Goal: Task Accomplishment & Management: Manage account settings

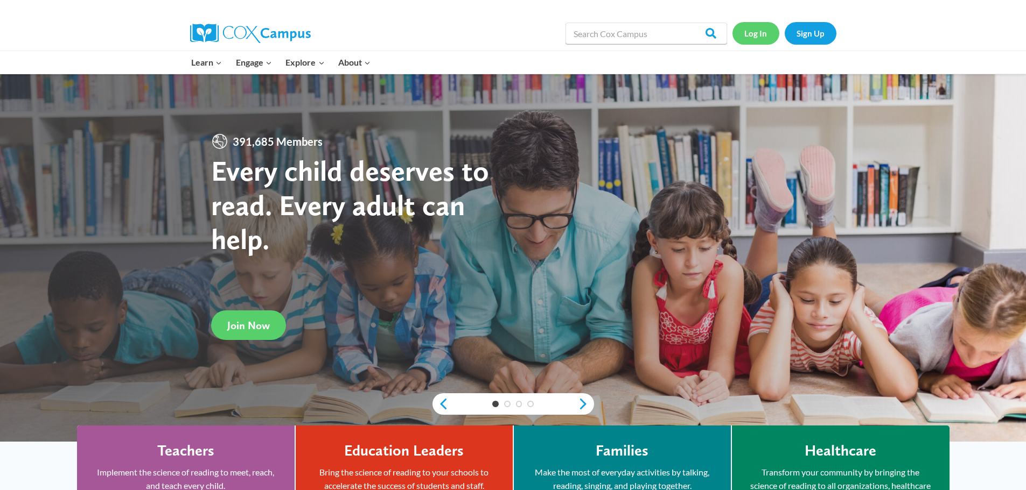
click at [755, 28] on link "Log In" at bounding box center [755, 33] width 47 height 22
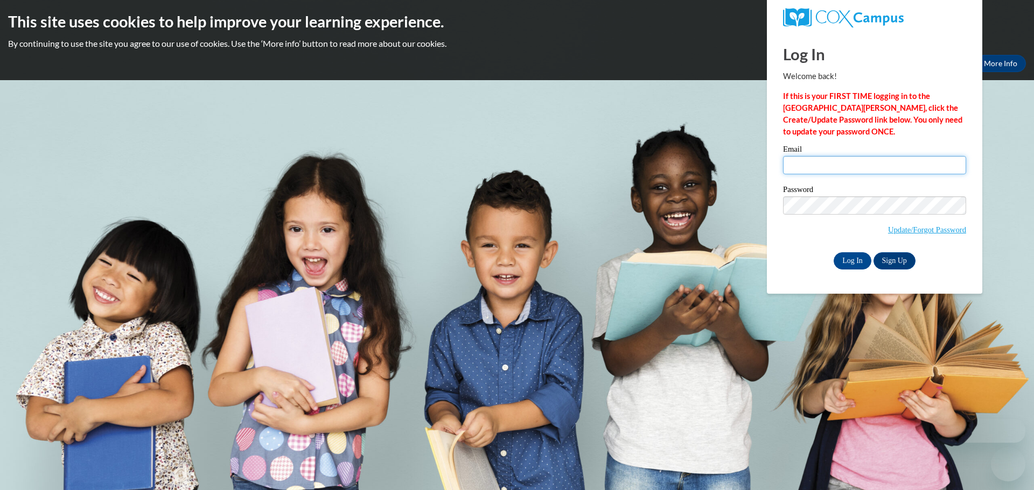
click at [873, 159] on input "Email" at bounding box center [874, 165] width 183 height 18
type input "[EMAIL_ADDRESS][DOMAIN_NAME]"
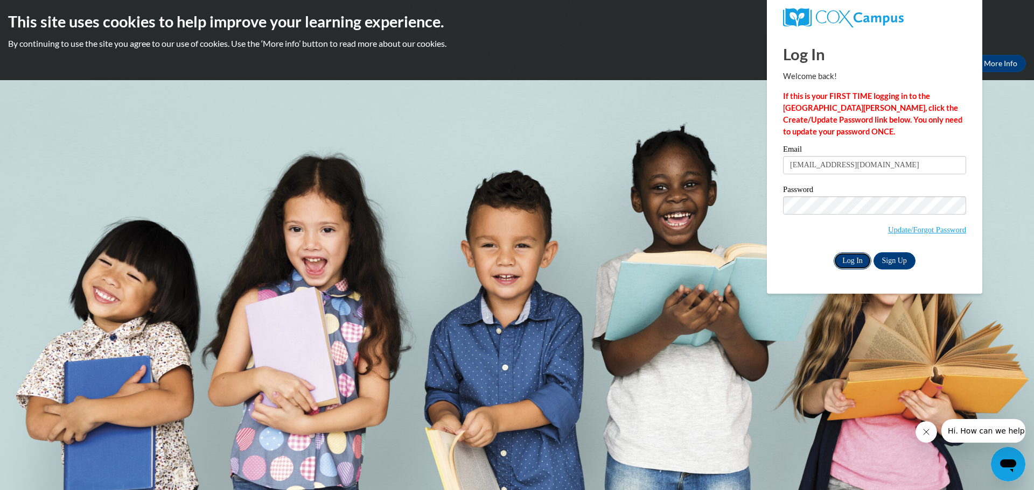
click at [844, 265] on input "Log In" at bounding box center [852, 261] width 38 height 17
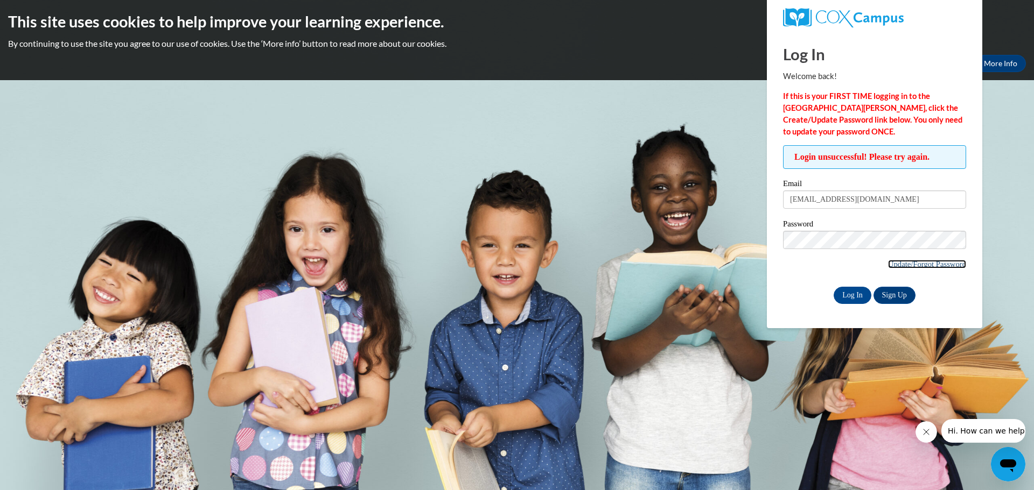
click at [900, 260] on link "Update/Forgot Password" at bounding box center [927, 264] width 78 height 9
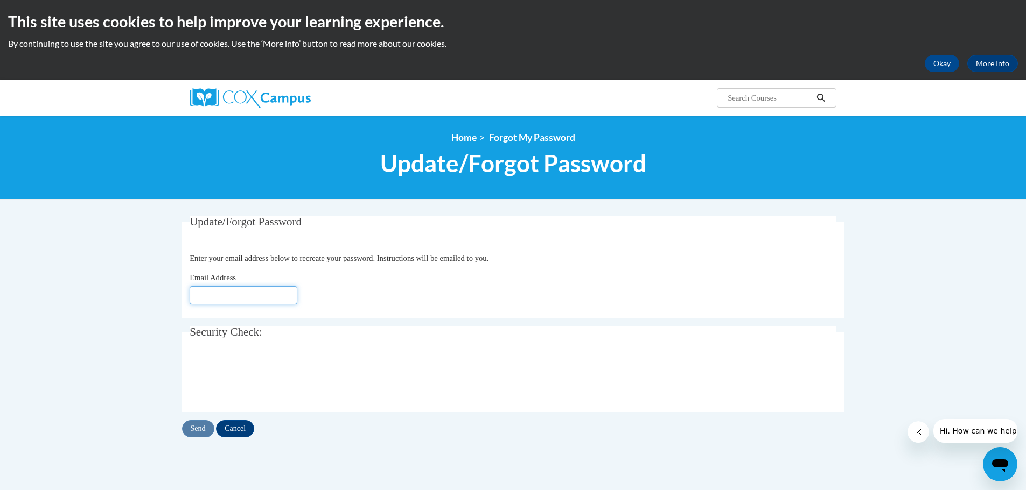
click at [246, 295] on input "Email Address" at bounding box center [244, 295] width 108 height 18
type input "[EMAIL_ADDRESS][DOMAIN_NAME]"
click at [189, 429] on input "Send" at bounding box center [198, 428] width 32 height 17
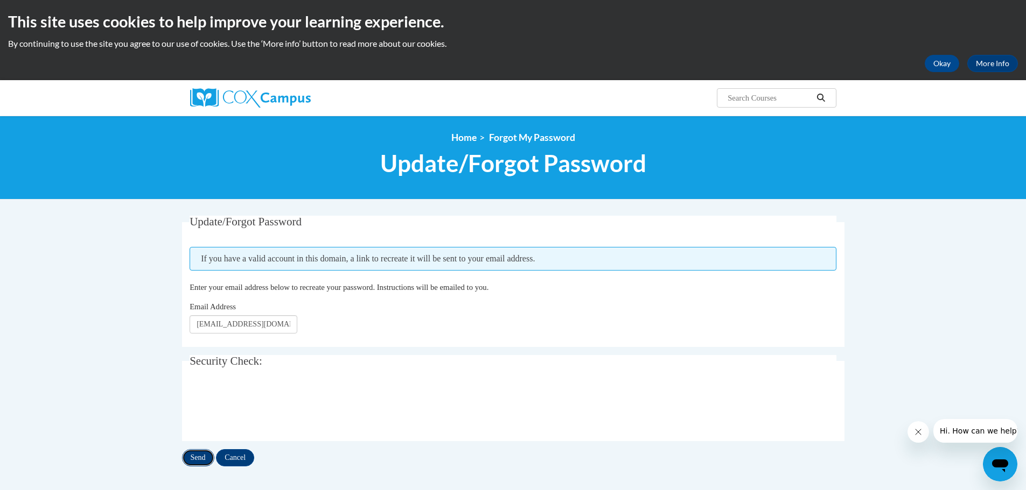
click at [195, 454] on input "Send" at bounding box center [198, 458] width 32 height 17
click at [933, 61] on button "Okay" at bounding box center [941, 63] width 34 height 17
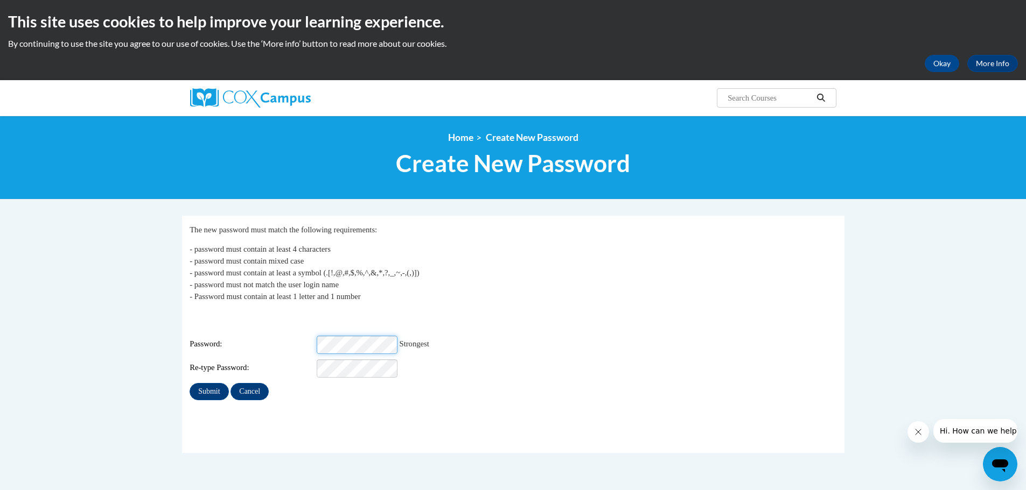
click at [190, 383] on input "Submit" at bounding box center [209, 391] width 39 height 17
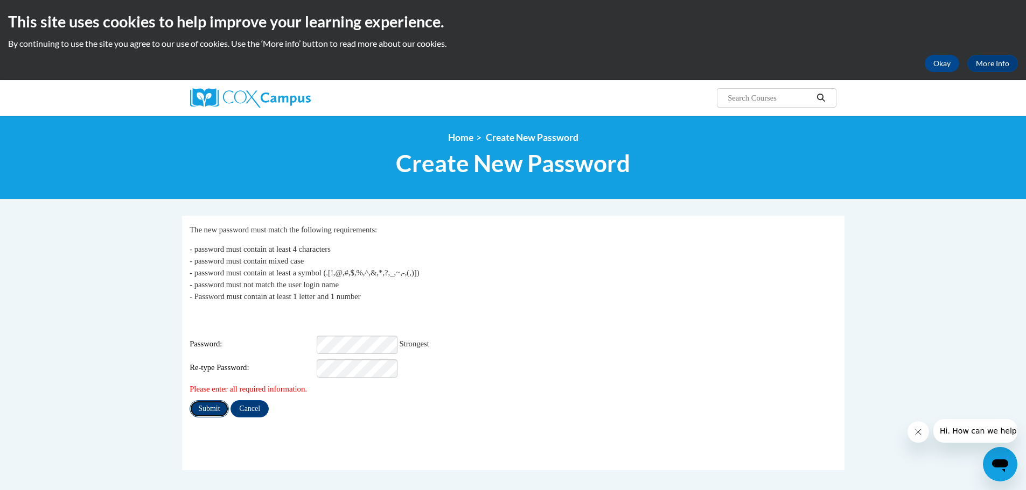
click at [214, 401] on input "Submit" at bounding box center [209, 409] width 39 height 17
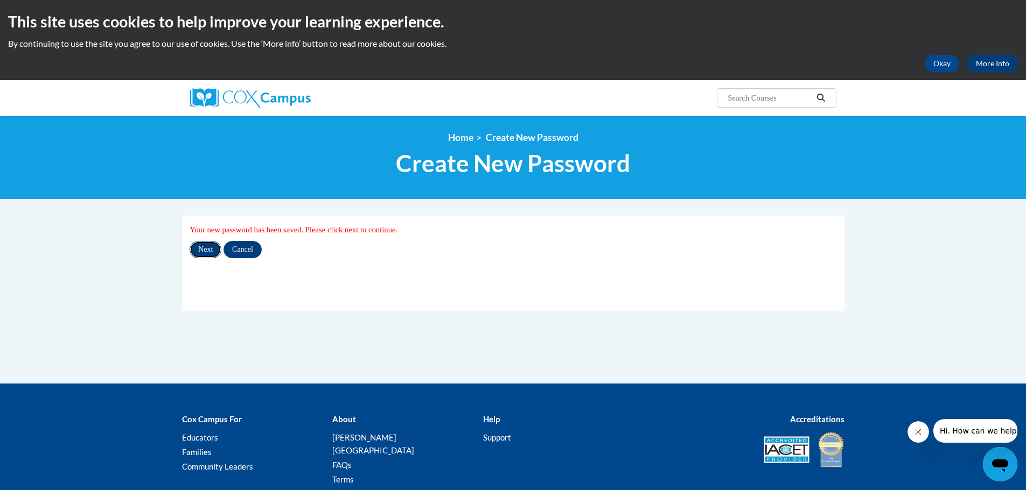
click at [204, 248] on input "Next" at bounding box center [206, 249] width 32 height 17
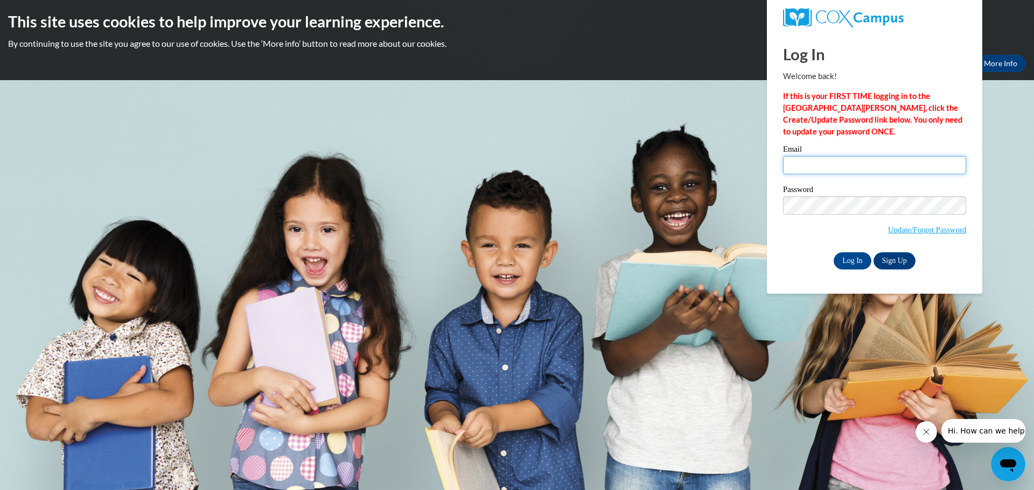
click at [817, 162] on input "Email" at bounding box center [874, 165] width 183 height 18
type input "[EMAIL_ADDRESS][DOMAIN_NAME]"
click at [769, 210] on div "Log In Welcome back! If this is your FIRST TIME logging in to the [GEOGRAPHIC_D…" at bounding box center [875, 163] width 232 height 262
click at [770, 210] on div "Log In Welcome back! If this is your FIRST TIME logging in to the [GEOGRAPHIC_D…" at bounding box center [875, 163] width 232 height 262
click at [852, 261] on input "Log In" at bounding box center [852, 261] width 38 height 17
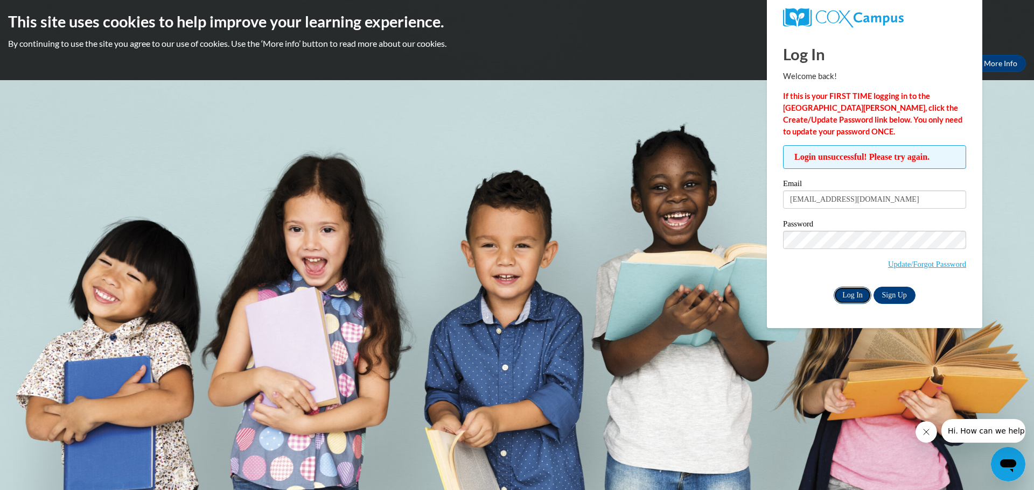
click at [846, 294] on input "Log In" at bounding box center [852, 295] width 38 height 17
drag, startPoint x: 800, startPoint y: 465, endPoint x: 816, endPoint y: 394, distance: 72.4
click at [800, 464] on body "This site uses cookies to help improve your learning experience. By continuing …" at bounding box center [517, 245] width 1034 height 490
click at [699, 124] on body "This site uses cookies to help improve your learning experience. By continuing …" at bounding box center [517, 245] width 1034 height 490
click at [872, 11] on img at bounding box center [843, 17] width 121 height 19
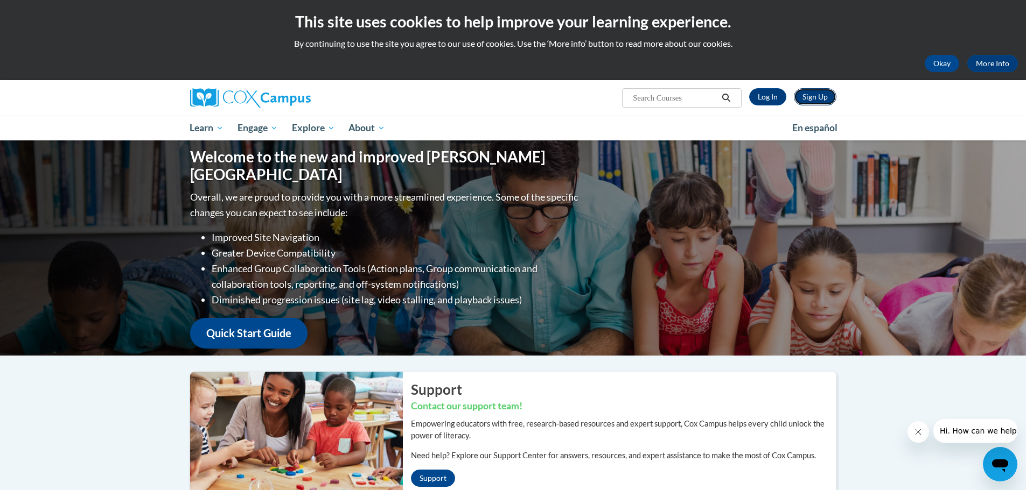
click at [804, 99] on link "Sign Up" at bounding box center [815, 96] width 43 height 17
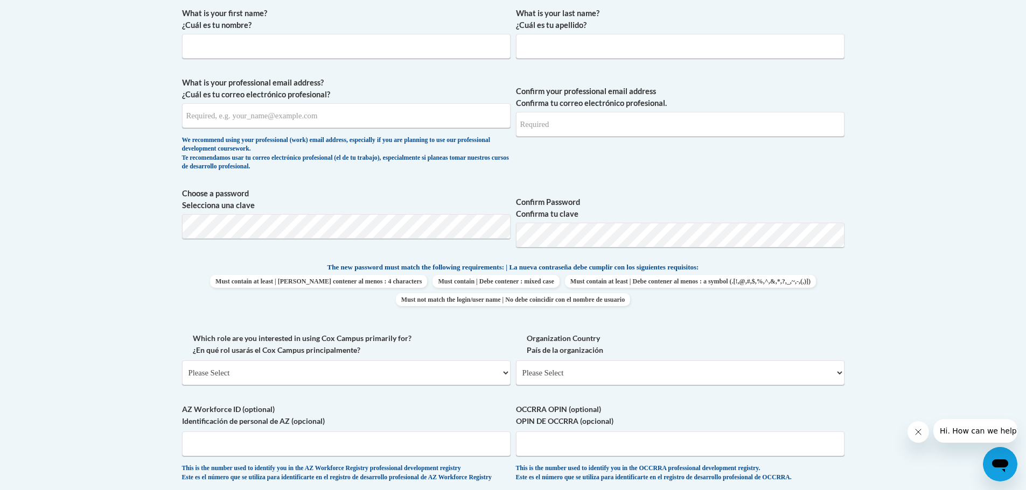
scroll to position [54, 0]
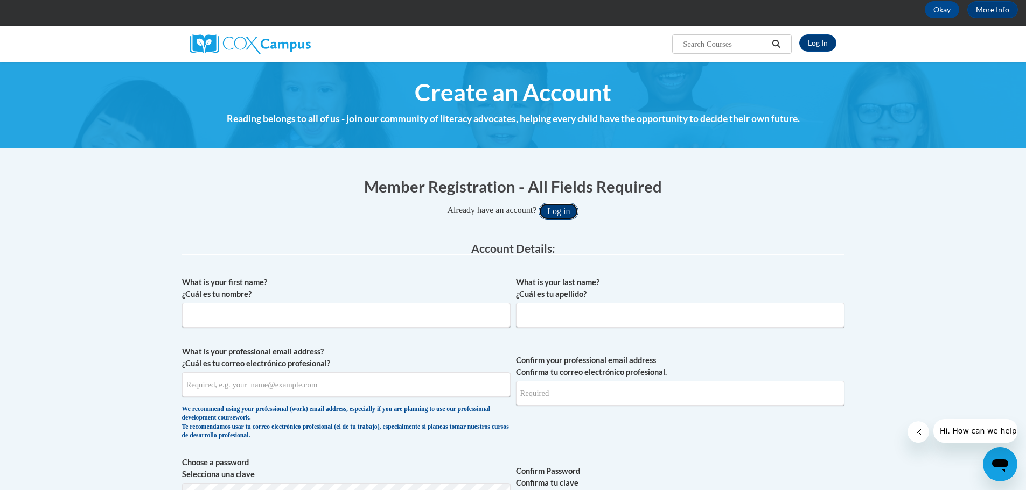
click at [553, 205] on button "Log in" at bounding box center [558, 211] width 40 height 17
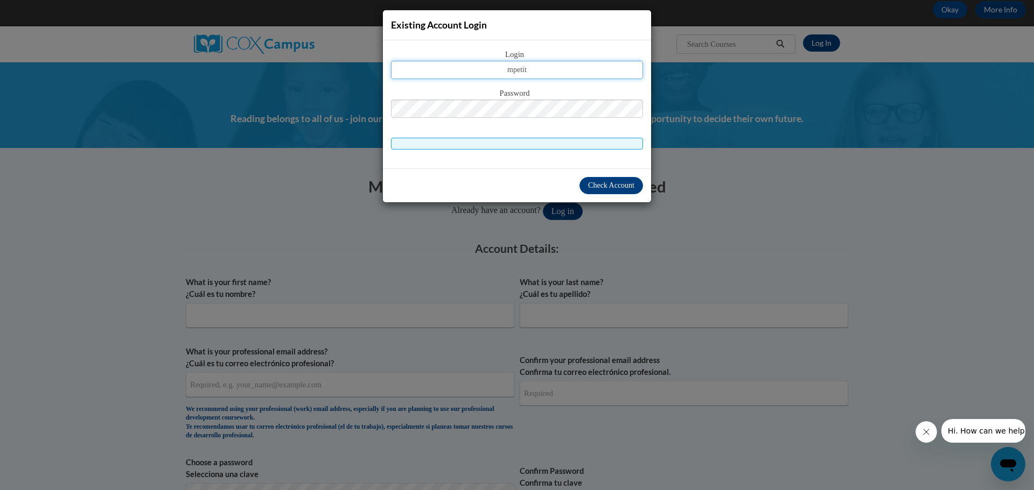
type input "mpetit@kusd.edu"
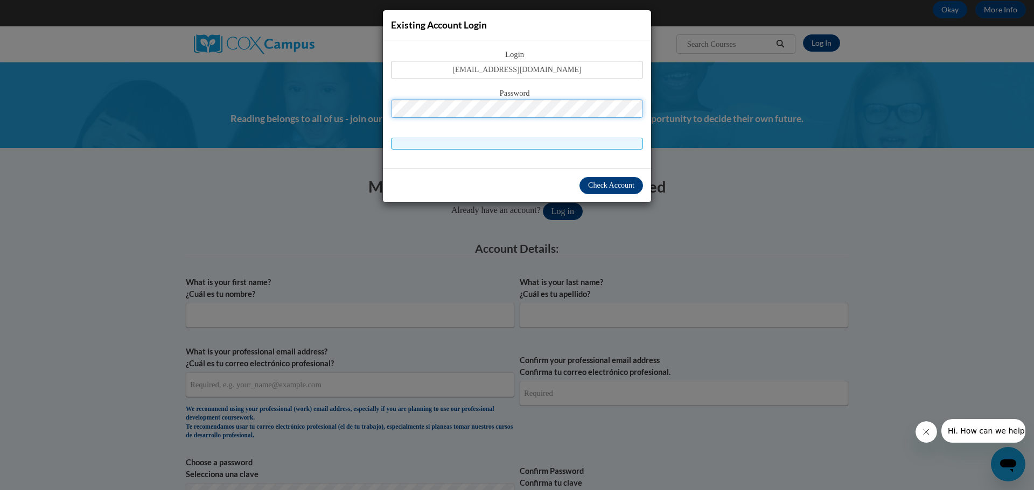
click at [543, 203] on button "Log in" at bounding box center [563, 211] width 40 height 17
click at [611, 186] on span "Check Account" at bounding box center [611, 185] width 46 height 8
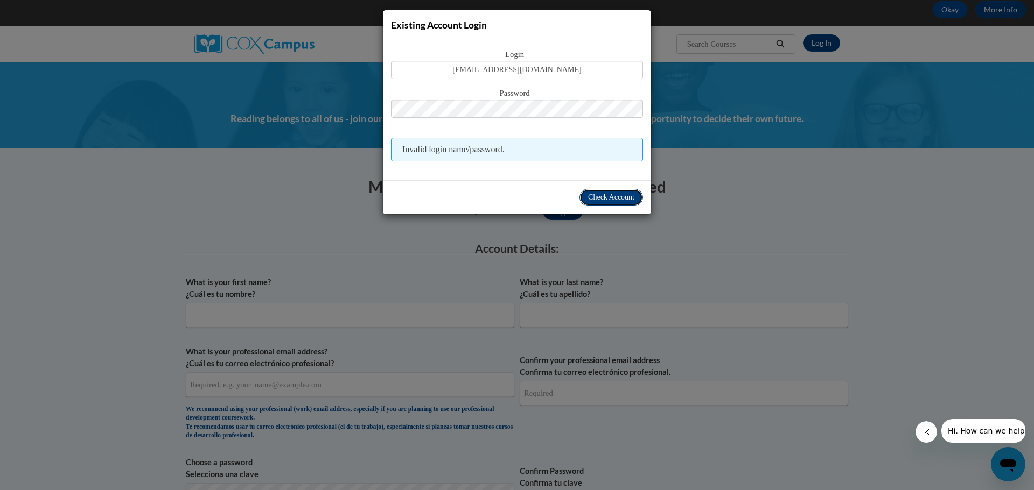
click at [623, 204] on button "Check Account" at bounding box center [611, 197] width 64 height 17
click at [832, 148] on div "Existing Account Login Login mpetit@kusd.edu Password Invalid login name/passwo…" at bounding box center [517, 245] width 1034 height 490
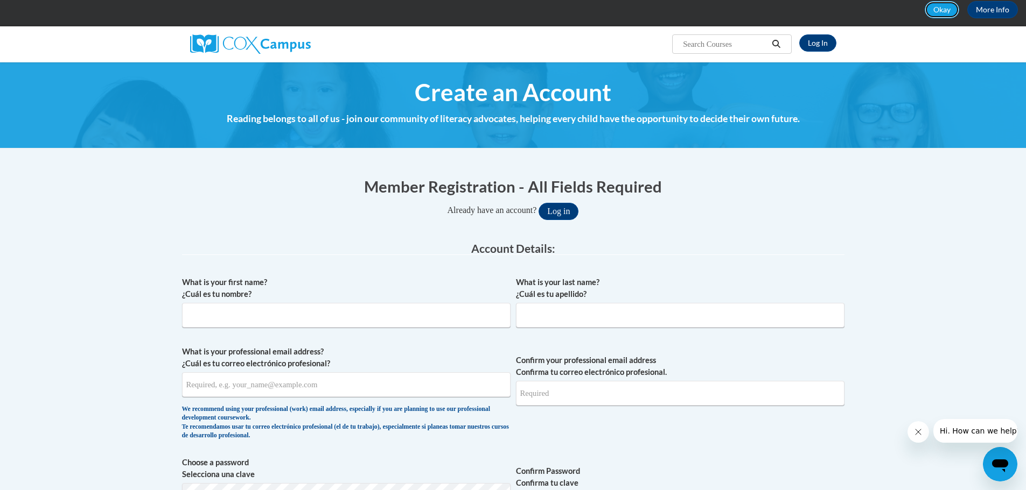
click at [948, 10] on button "Okay" at bounding box center [941, 9] width 34 height 17
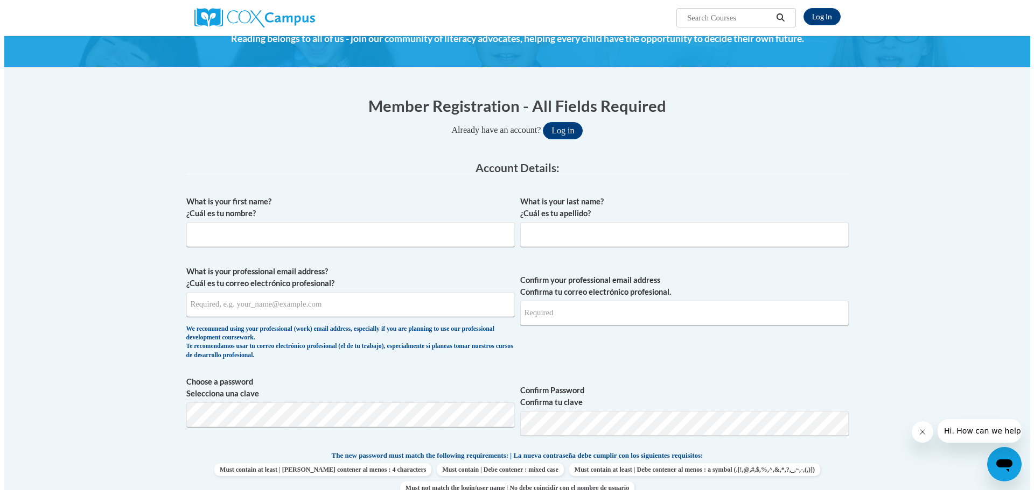
scroll to position [0, 0]
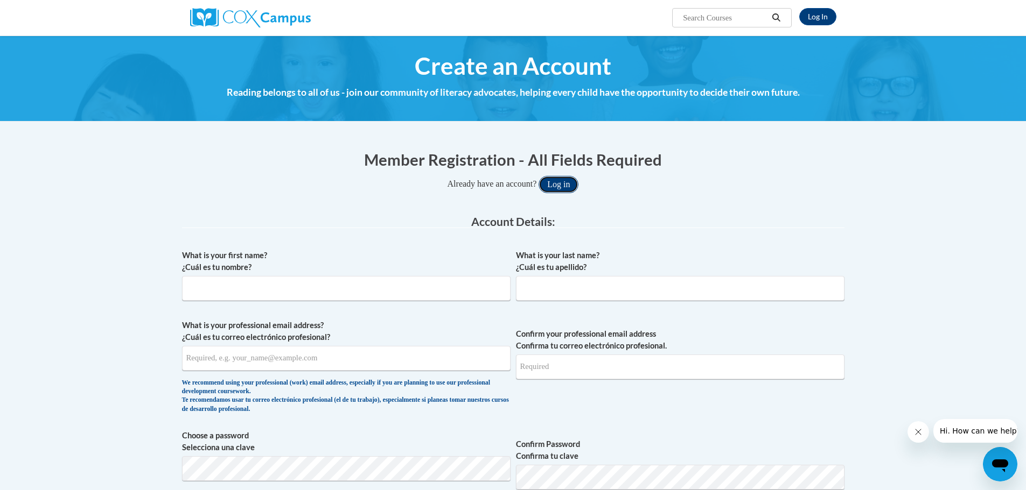
click at [578, 183] on button "Log in" at bounding box center [558, 184] width 40 height 17
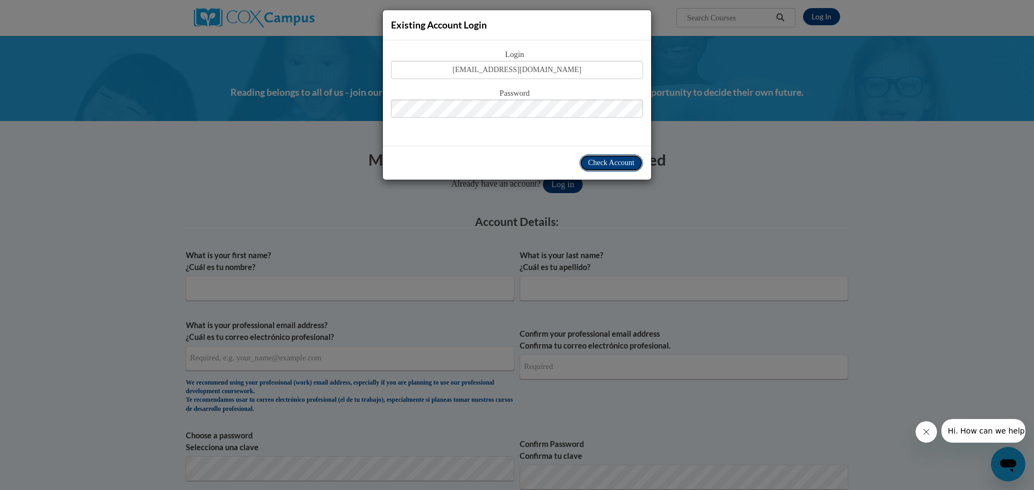
click at [599, 162] on span "Check Account" at bounding box center [611, 163] width 46 height 8
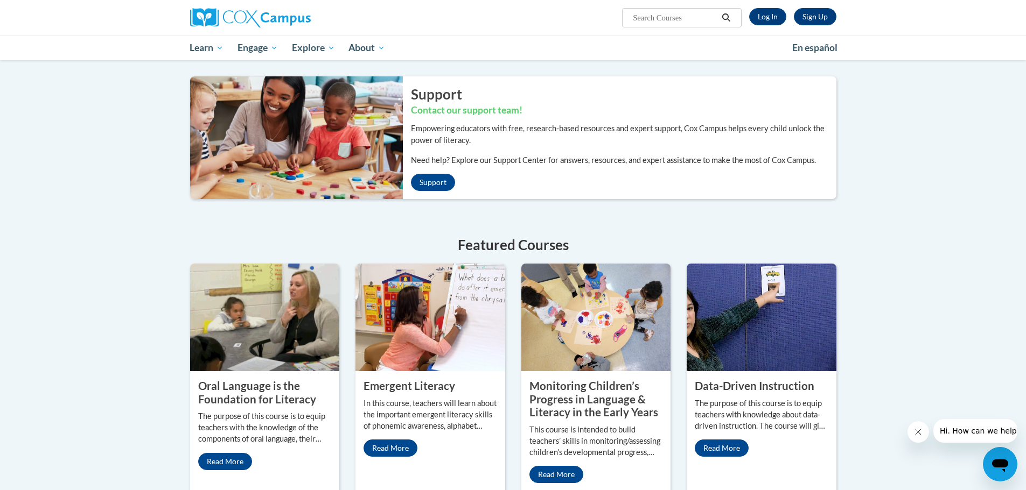
scroll to position [269, 0]
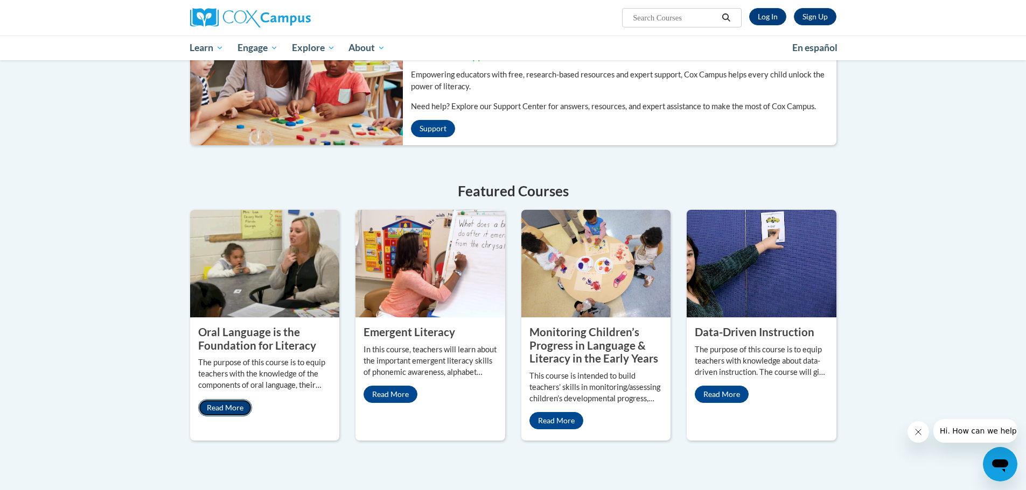
click at [217, 404] on link "Read More" at bounding box center [225, 407] width 54 height 17
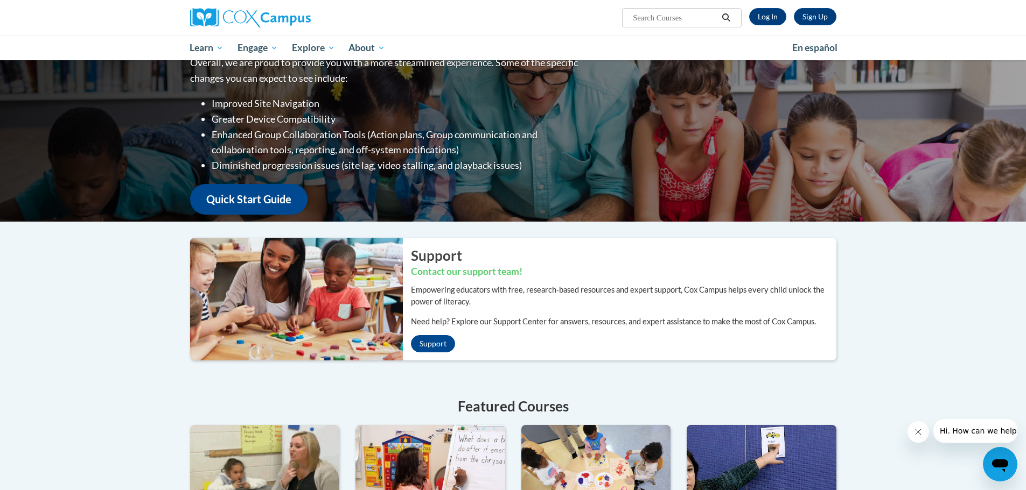
scroll to position [0, 0]
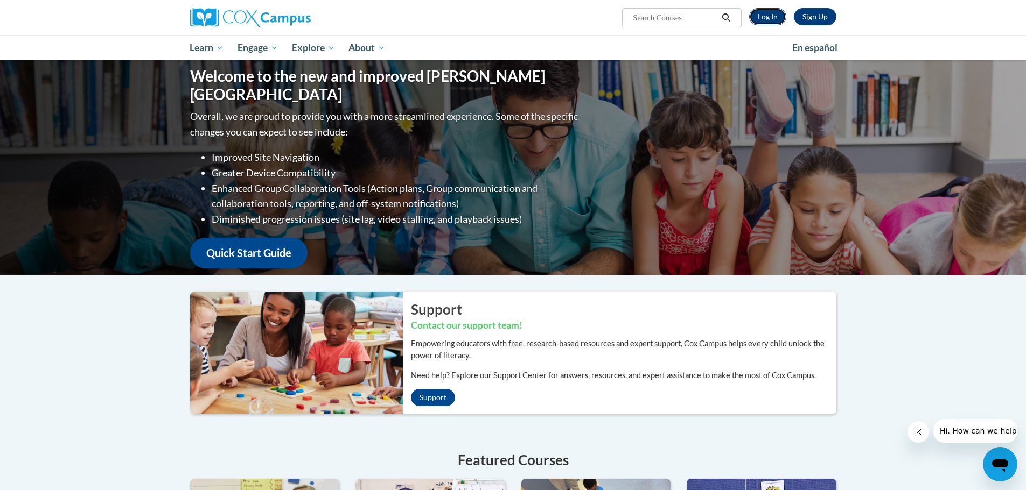
click at [772, 17] on link "Log In" at bounding box center [767, 16] width 37 height 17
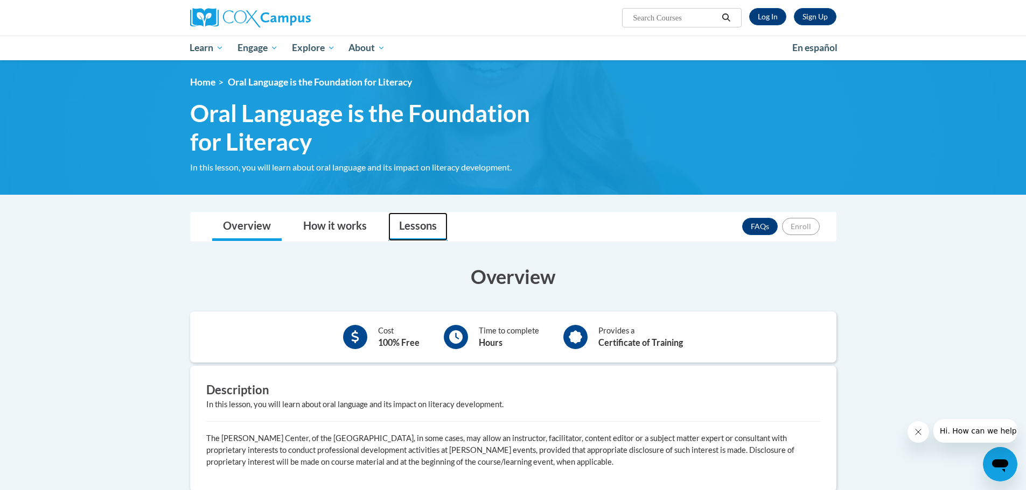
click at [411, 226] on link "Lessons" at bounding box center [417, 227] width 59 height 29
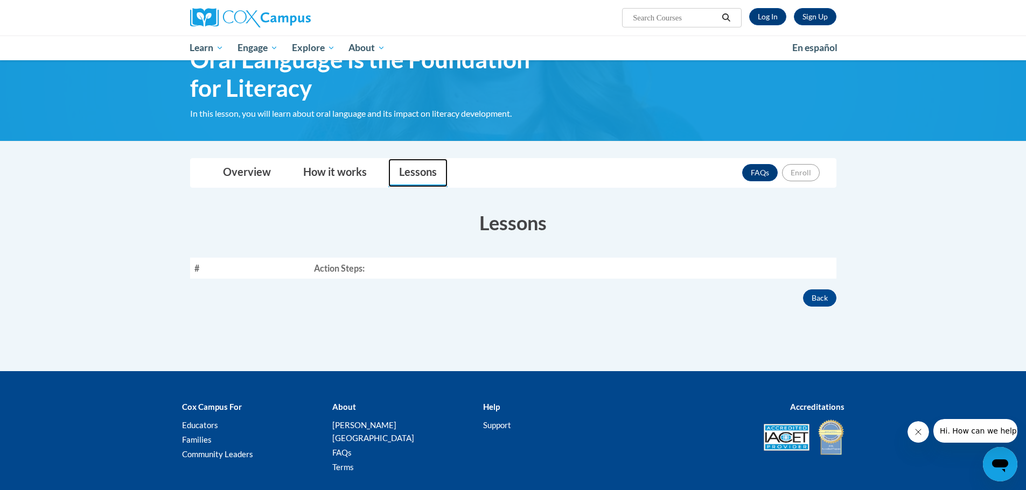
scroll to position [108, 0]
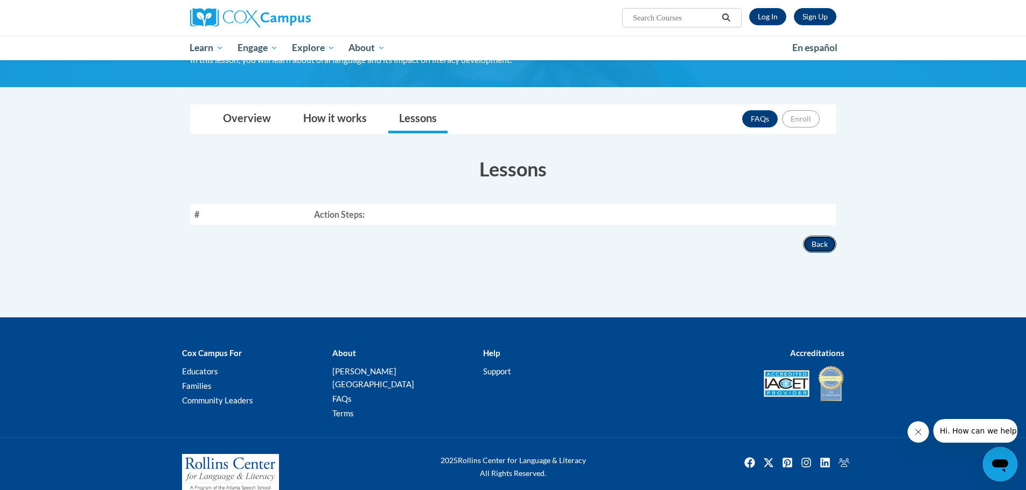
click at [811, 243] on button "Back" at bounding box center [819, 244] width 33 height 17
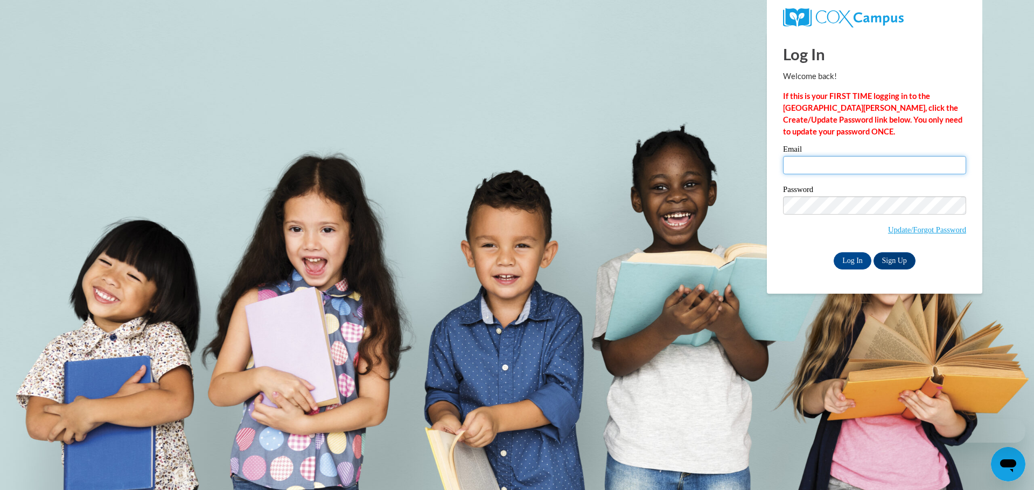
click at [831, 162] on input "Email" at bounding box center [874, 165] width 183 height 18
type input "mpetit@kusd.edu"
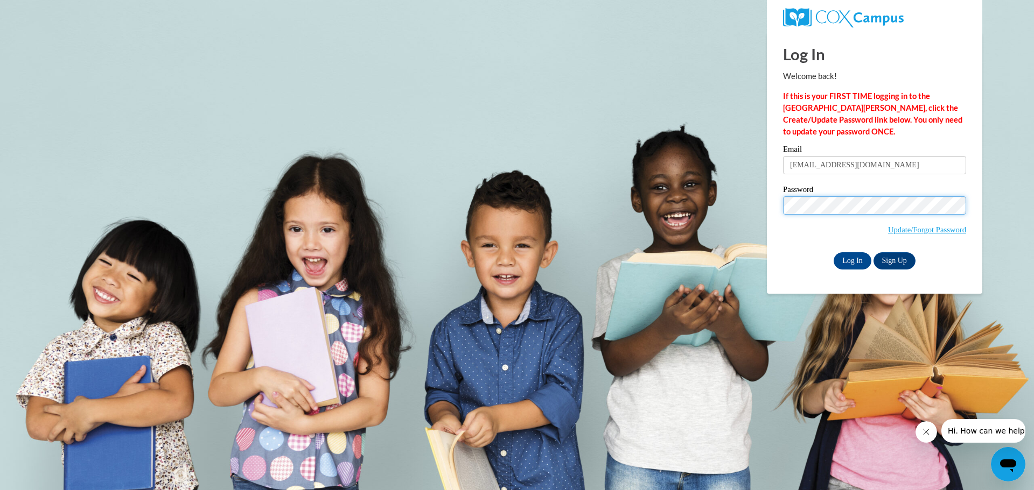
click at [723, 230] on body "Log In Welcome back! If this is your FIRST TIME logging in to the NEW Cox Campu…" at bounding box center [517, 245] width 1034 height 490
click at [776, 273] on div "Log In Welcome back! If this is your FIRST TIME logging in to the NEW Cox Campu…" at bounding box center [875, 163] width 232 height 262
drag, startPoint x: 860, startPoint y: 262, endPoint x: 859, endPoint y: 268, distance: 6.1
click at [860, 262] on input "Log In" at bounding box center [852, 261] width 38 height 17
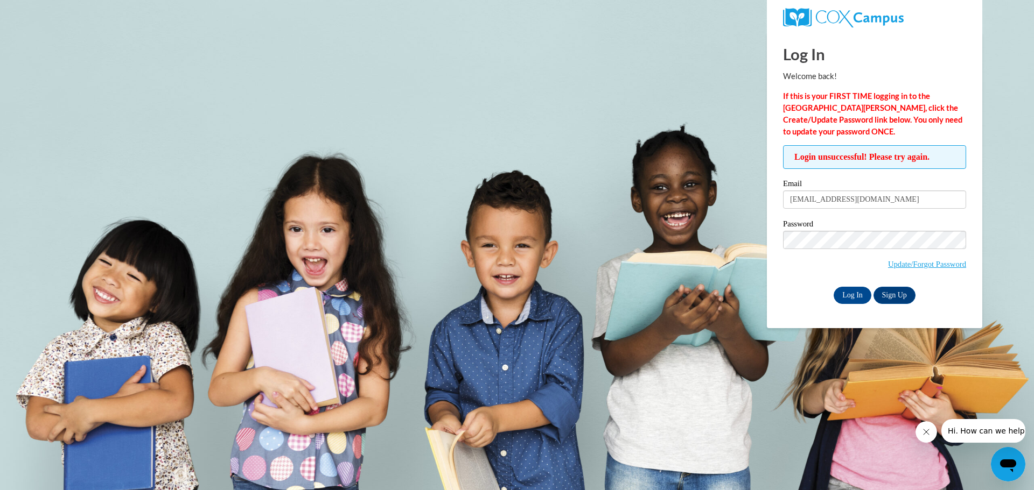
click at [836, 158] on span "Login unsuccessful! Please try again." at bounding box center [874, 157] width 183 height 24
click at [923, 264] on link "Update/Forgot Password" at bounding box center [927, 264] width 78 height 9
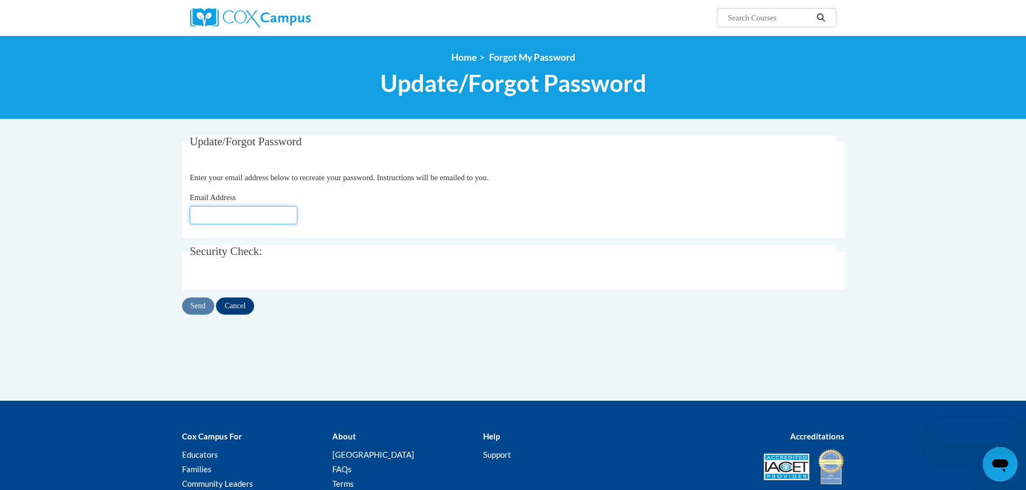
click at [214, 211] on input "Email Address" at bounding box center [244, 215] width 108 height 18
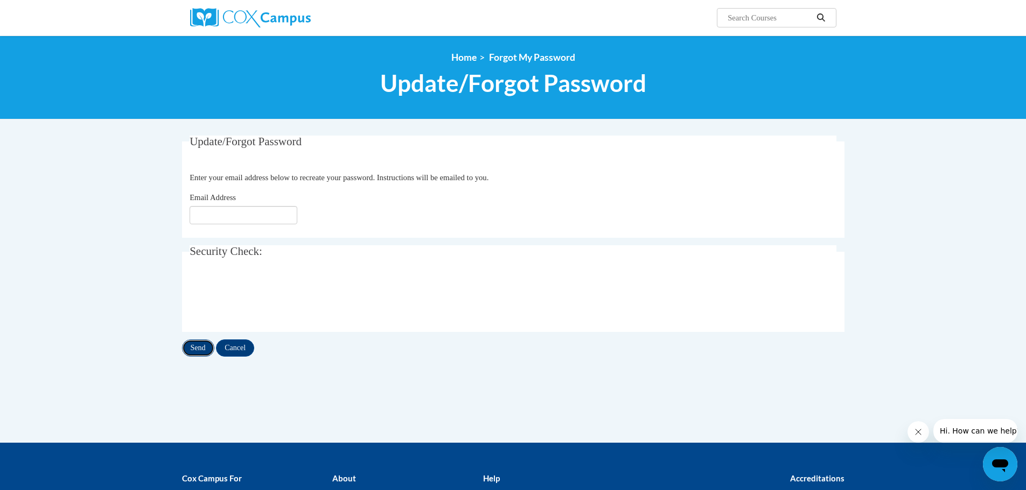
click at [198, 348] on input "Send" at bounding box center [198, 348] width 32 height 17
click at [248, 214] on input "Email Address" at bounding box center [244, 215] width 108 height 18
type input "[EMAIL_ADDRESS][DOMAIN_NAME]"
click at [193, 350] on input "Send" at bounding box center [198, 348] width 32 height 17
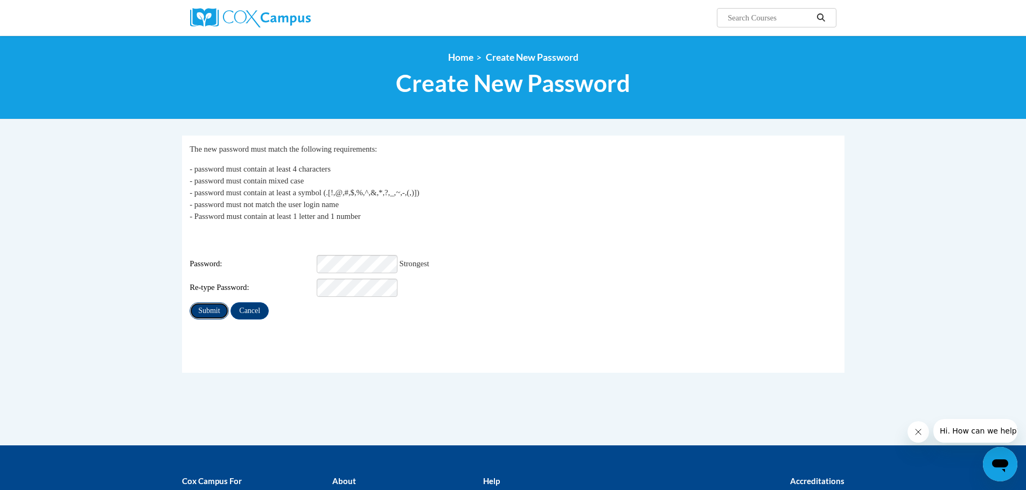
click at [202, 309] on input "Submit" at bounding box center [209, 311] width 39 height 17
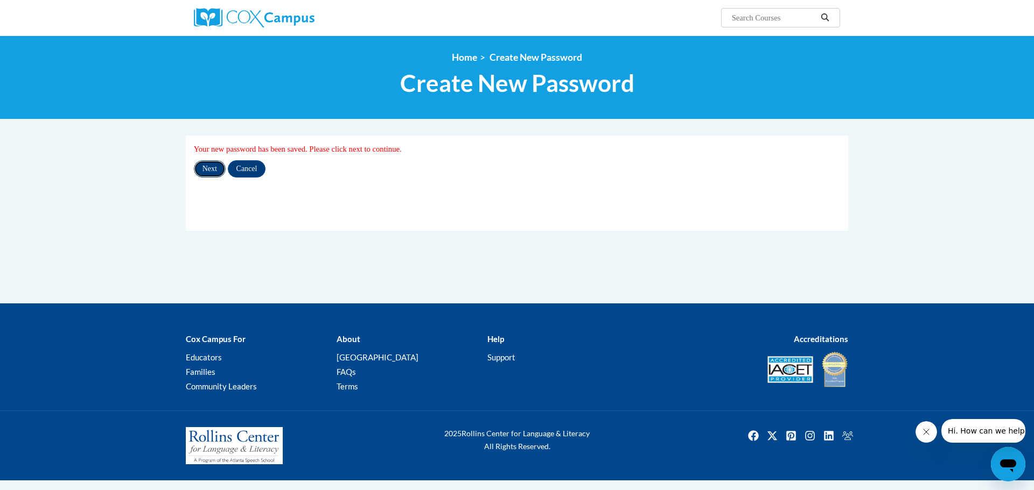
click at [214, 167] on input "Next" at bounding box center [210, 168] width 32 height 17
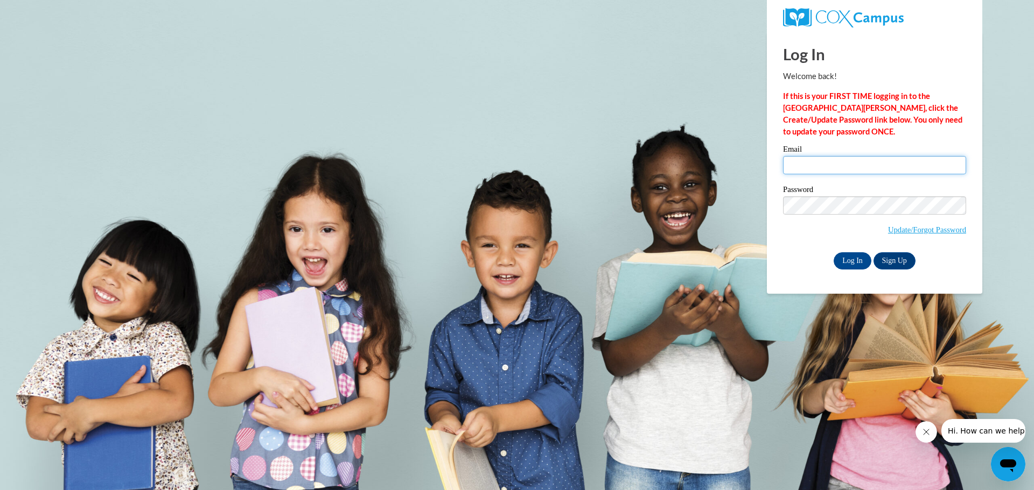
click at [868, 165] on input "Email" at bounding box center [874, 165] width 183 height 18
type input "[EMAIL_ADDRESS][DOMAIN_NAME]"
click at [663, 201] on body "Log In Welcome back! If this is your FIRST TIME logging in to the NEW Cox Campu…" at bounding box center [517, 245] width 1034 height 490
drag, startPoint x: 765, startPoint y: 283, endPoint x: 793, endPoint y: 294, distance: 30.2
click at [765, 282] on body "Log In Welcome back! If this is your FIRST TIME logging in to the NEW Cox Campu…" at bounding box center [517, 245] width 1034 height 490
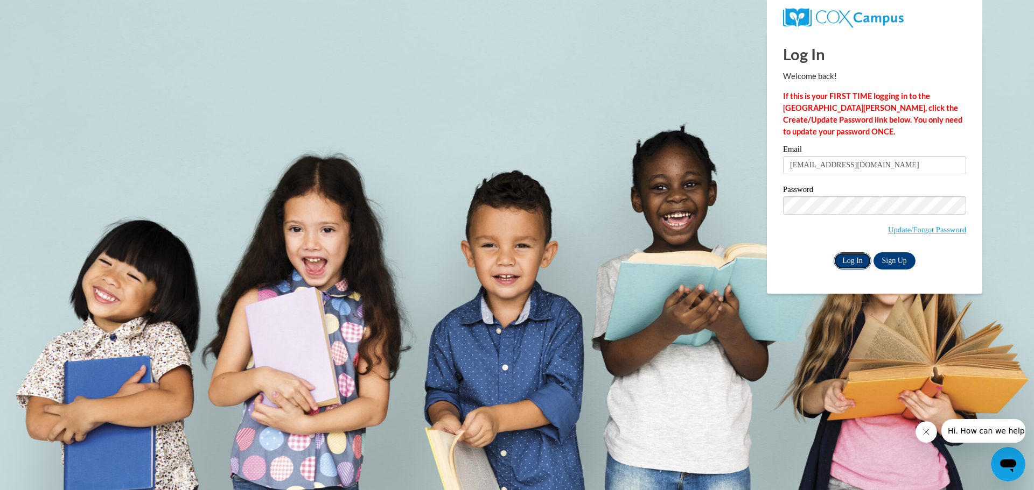
click at [846, 261] on input "Log In" at bounding box center [852, 261] width 38 height 17
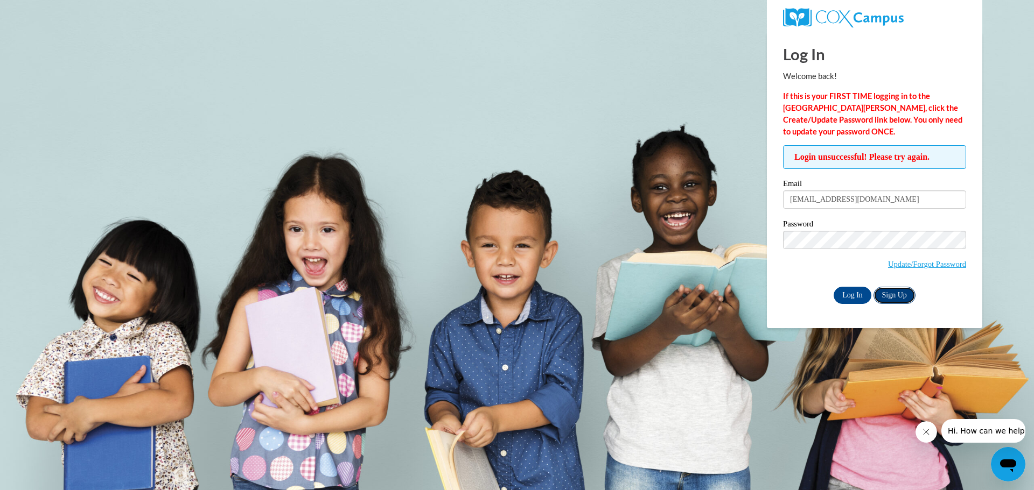
click at [885, 296] on link "Sign Up" at bounding box center [894, 295] width 42 height 17
click at [888, 20] on img at bounding box center [843, 17] width 121 height 19
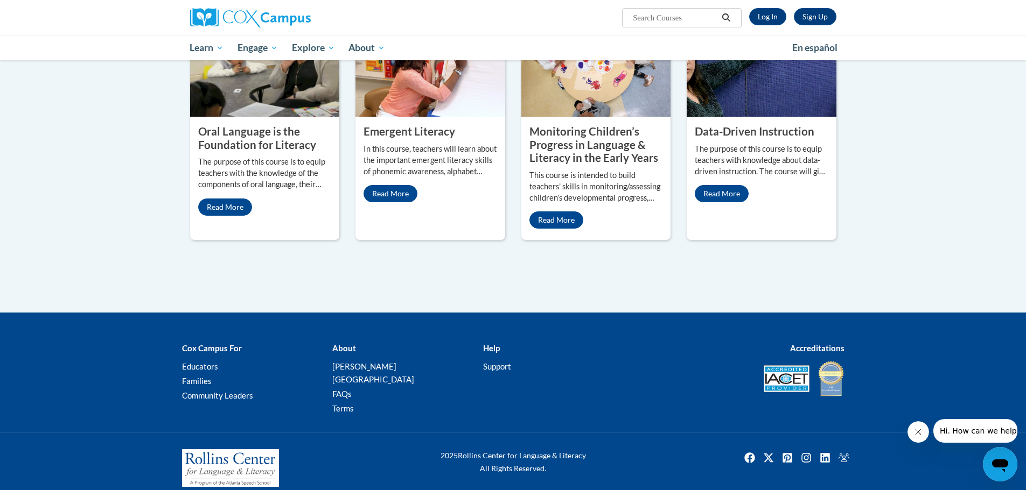
scroll to position [255, 0]
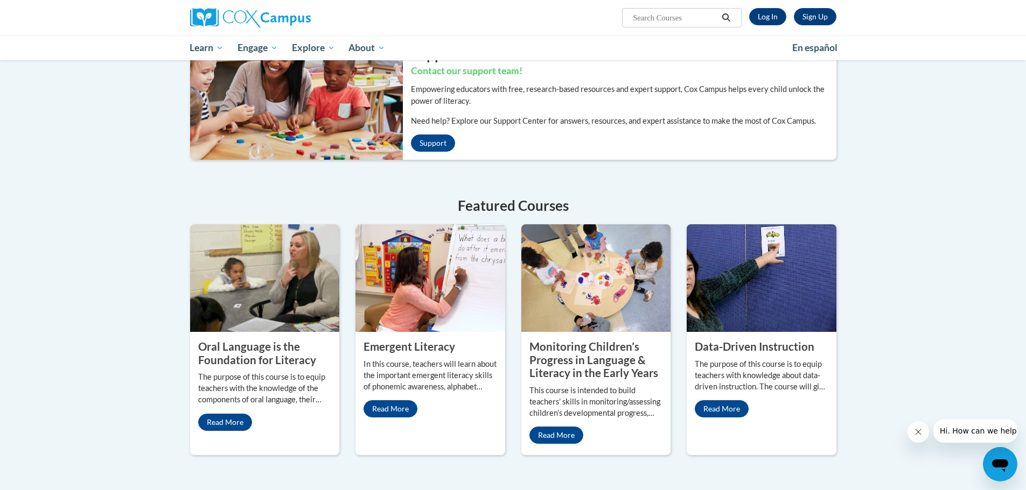
click at [1004, 465] on icon "Open messaging window" at bounding box center [1000, 466] width 16 height 13
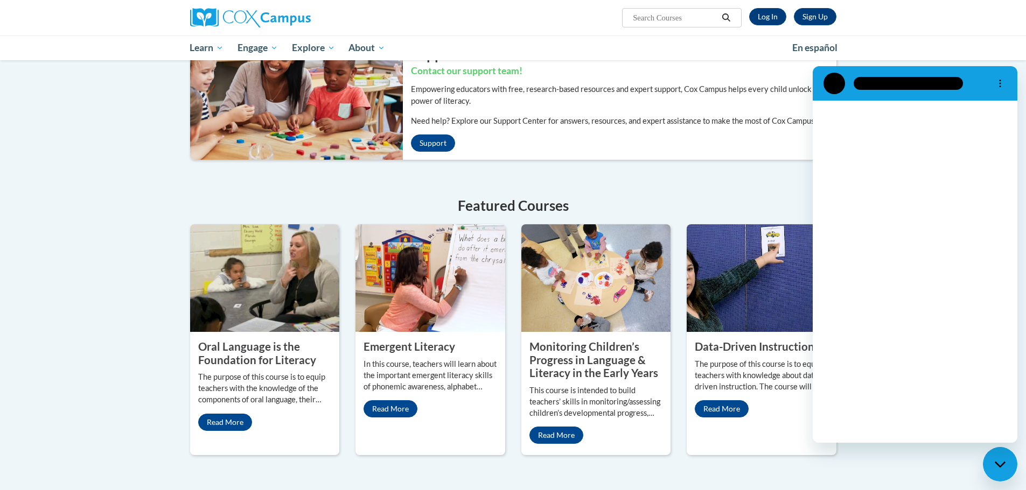
scroll to position [0, 0]
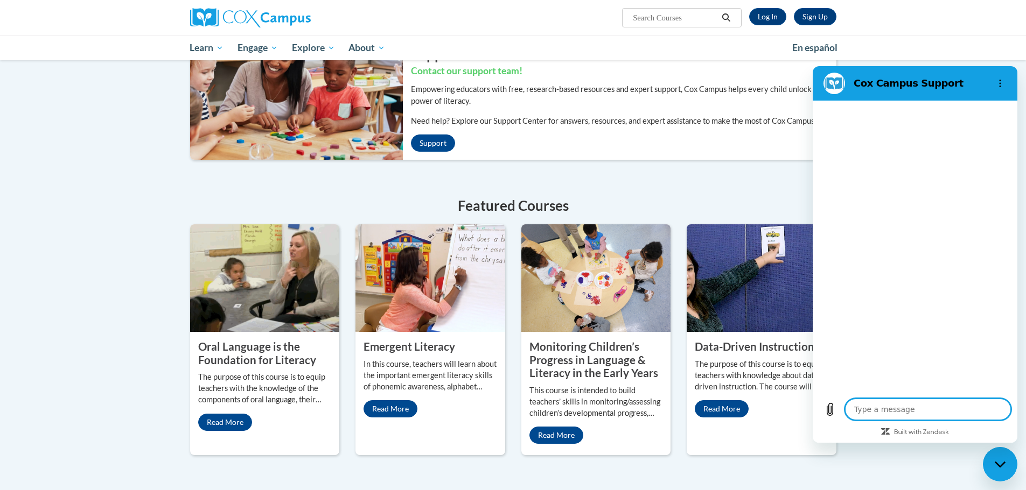
type textarea "x"
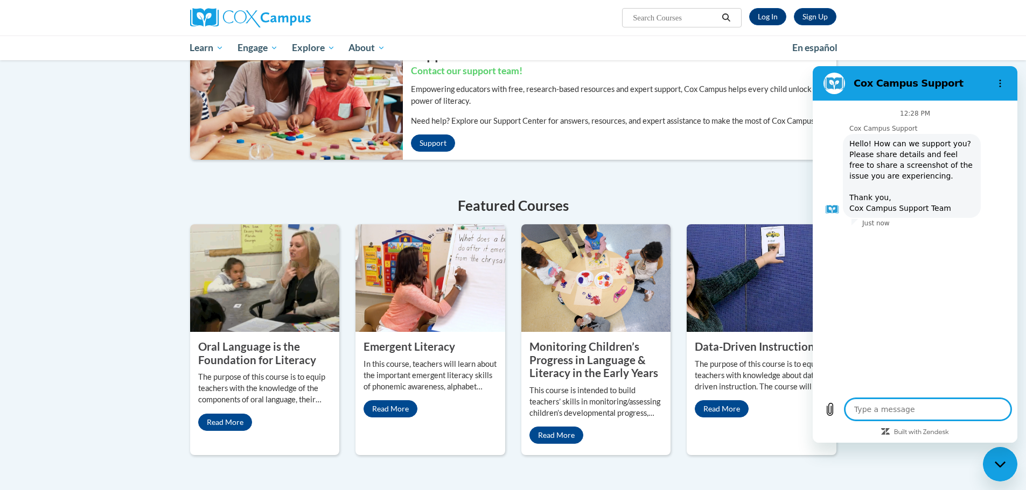
type textarea "I"
type textarea "x"
type textarea "I"
type textarea "x"
type textarea "I u"
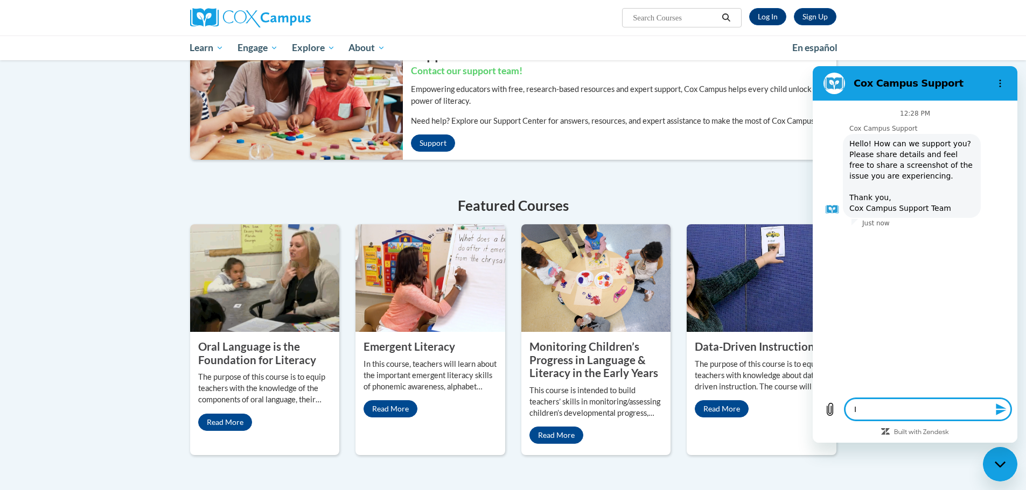
type textarea "x"
type textarea "I up"
type textarea "x"
type textarea "I upd"
type textarea "x"
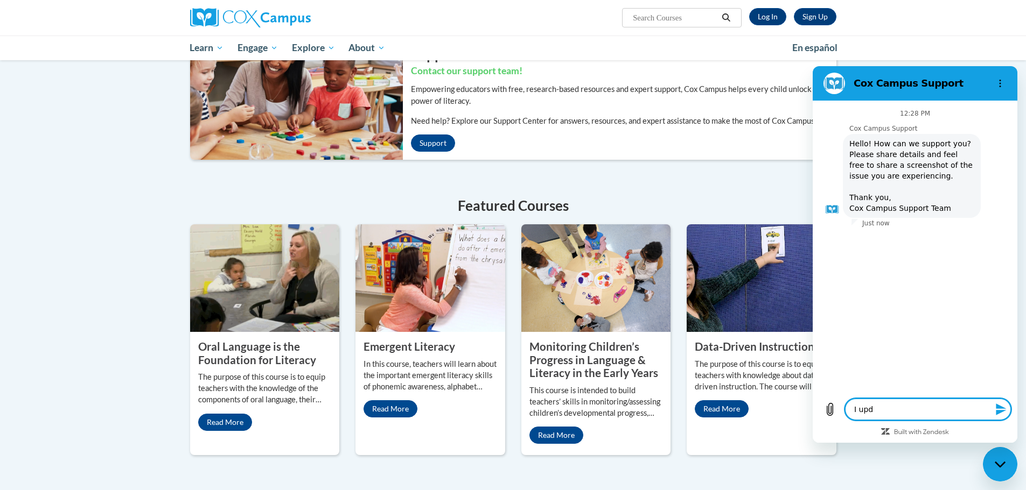
type textarea "I upda"
type textarea "x"
type textarea "I updat"
type textarea "x"
type textarea "I update"
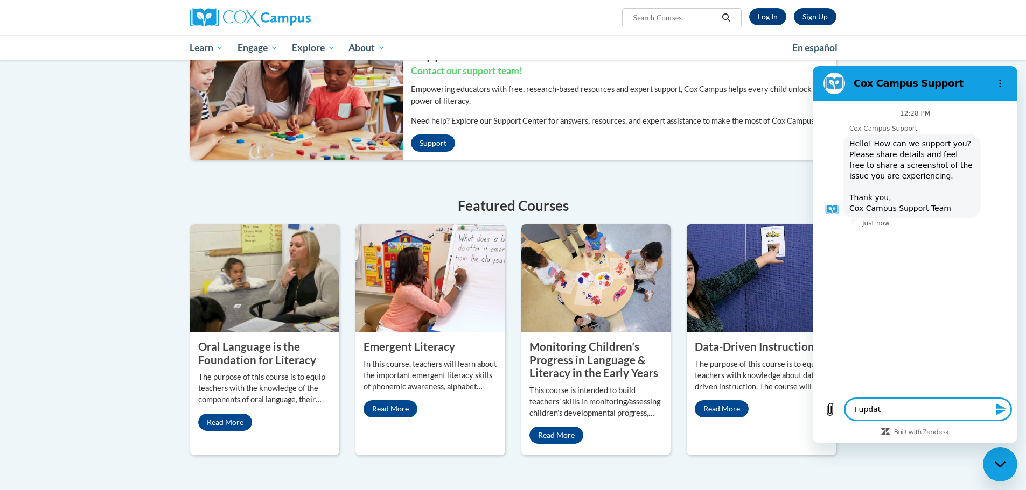
type textarea "x"
type textarea "I updated"
type textarea "x"
type textarea "I updated"
type textarea "x"
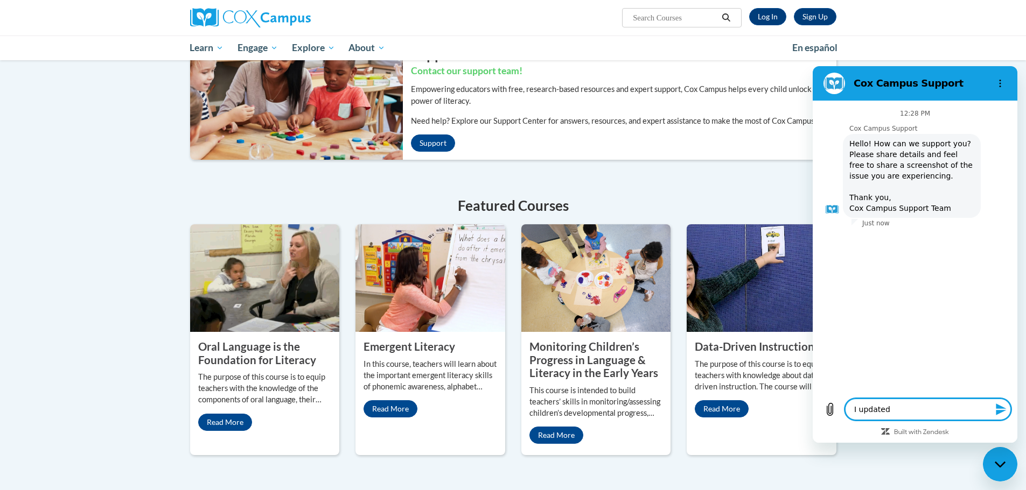
type textarea "I updated m"
type textarea "x"
type textarea "I updated my"
type textarea "x"
type textarea "I updated my"
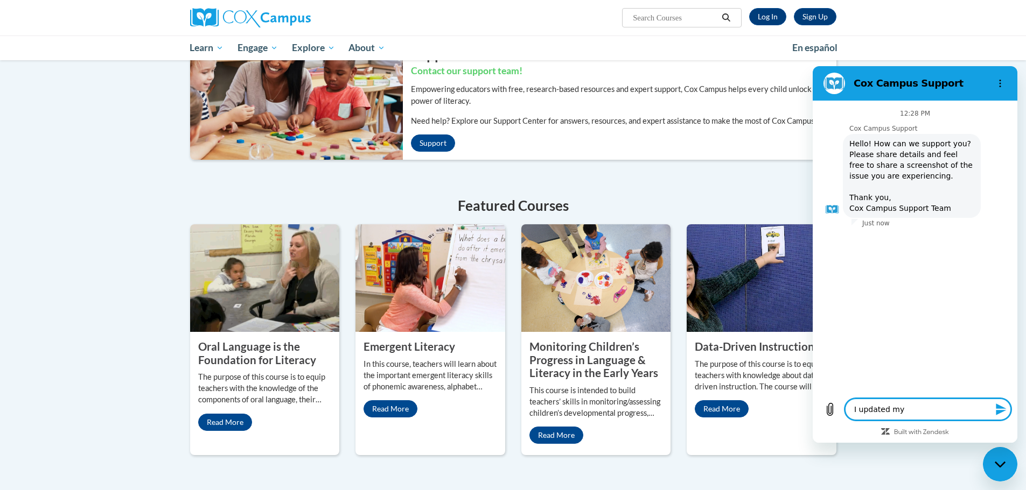
type textarea "x"
type textarea "I updated my p"
type textarea "x"
type textarea "I updated my pa"
type textarea "x"
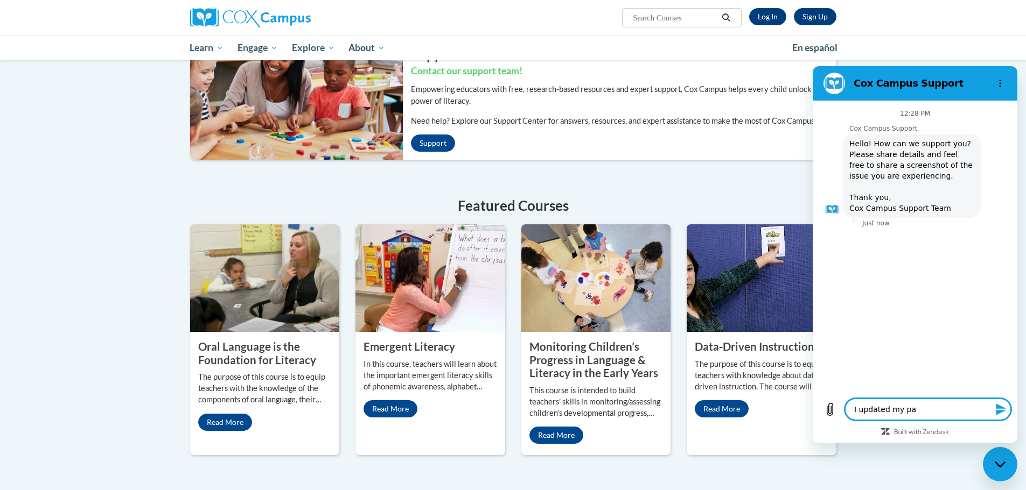
type textarea "I updated my pas"
type textarea "x"
type textarea "I updated my pass"
type textarea "x"
type textarea "I updated my passe"
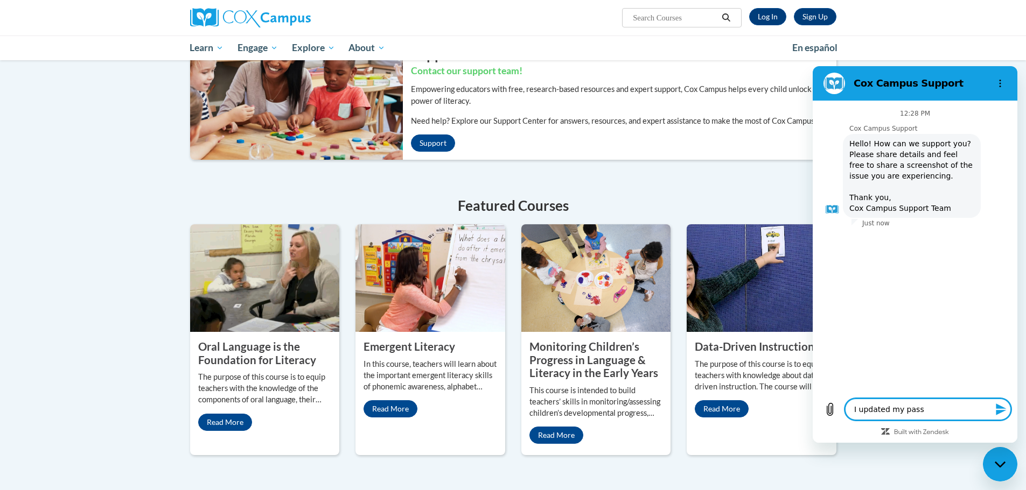
type textarea "x"
type textarea "I updated my passew"
type textarea "x"
type textarea "I updated my passe"
type textarea "x"
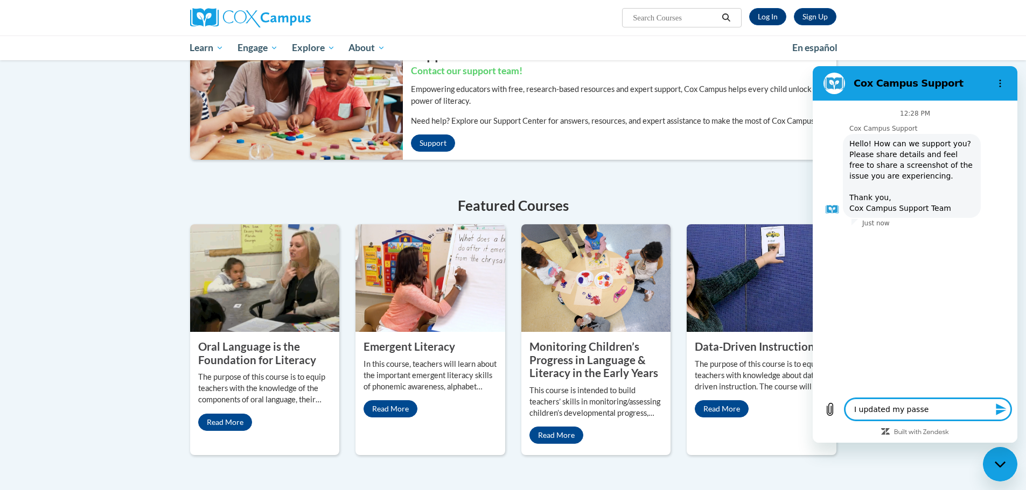
type textarea "I updated my pass"
type textarea "x"
type textarea "I updated my passw"
type textarea "x"
type textarea "I updated my passwo"
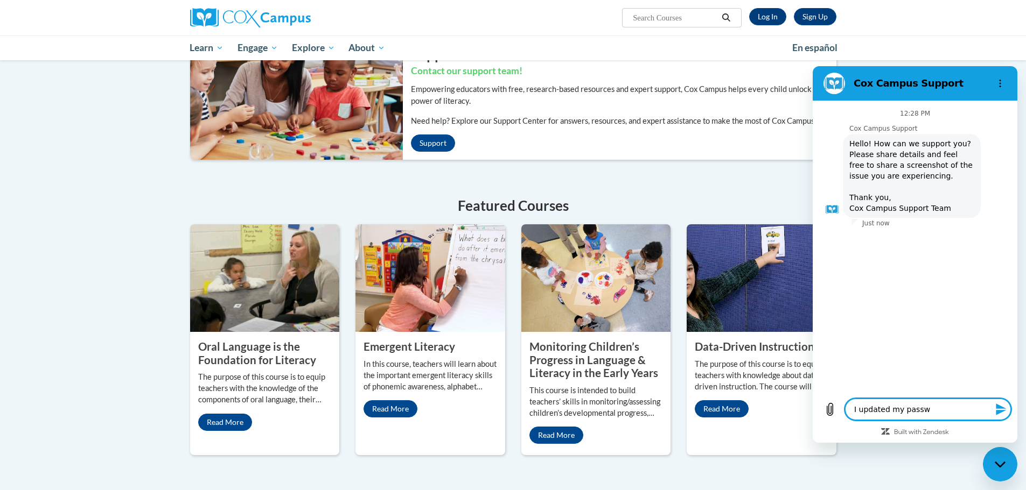
type textarea "x"
type textarea "I updated my passwor"
type textarea "x"
type textarea "I updated my password"
type textarea "x"
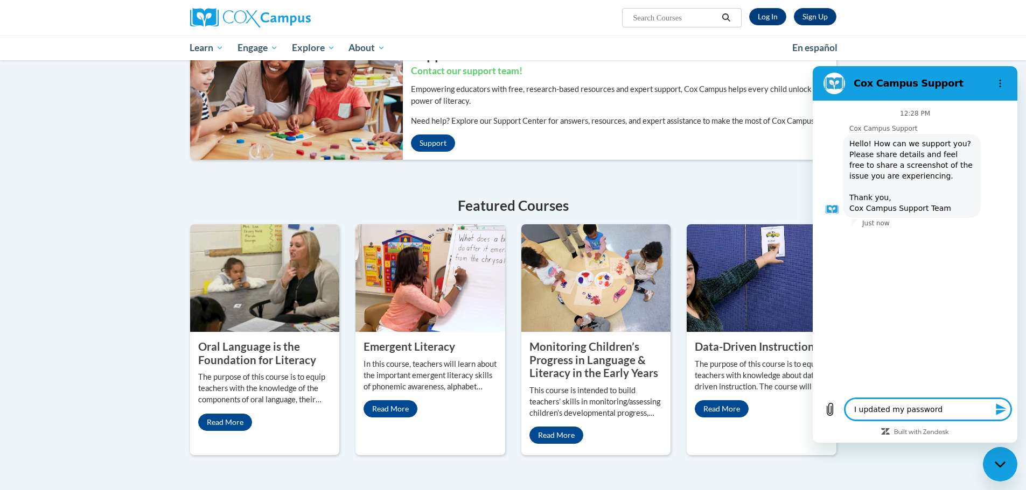
type textarea "I updated my password"
type textarea "x"
type textarea "I updated my password a"
type textarea "x"
type textarea "I updated my password an"
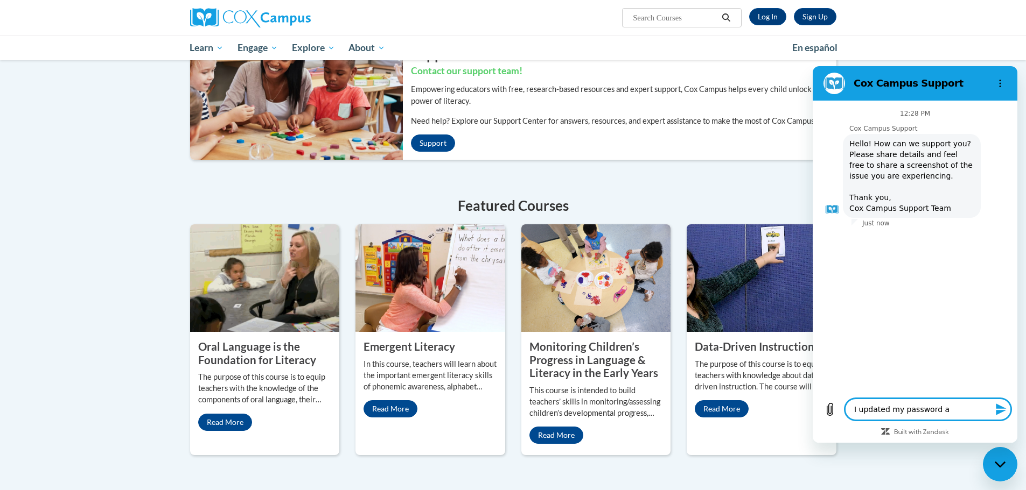
type textarea "x"
type textarea "I updated my password and"
type textarea "x"
type textarea "I updated my password and"
type textarea "x"
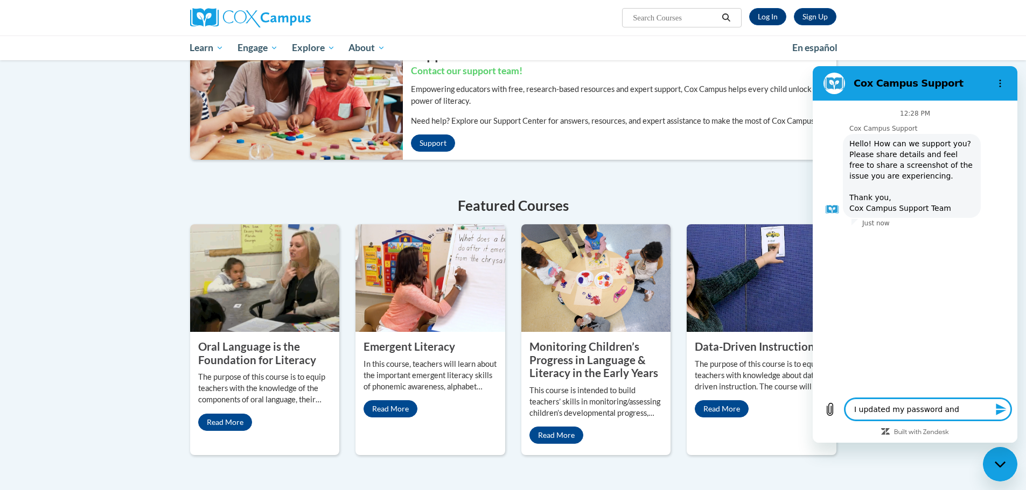
type textarea "I updated my password and I"
type textarea "x"
type textarea "I updated my password and I"
type textarea "x"
type textarea "I updated my password and I s"
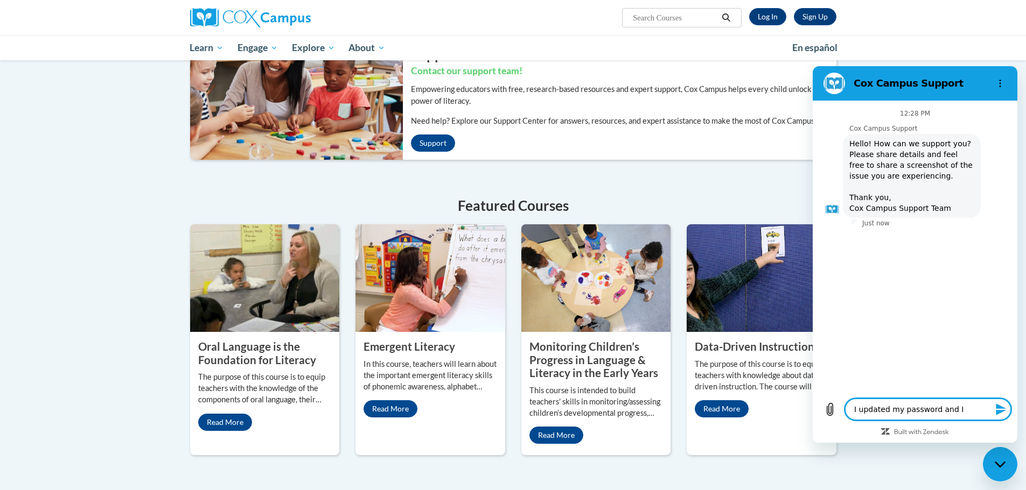
type textarea "x"
type textarea "I updated my password and I st"
type textarea "x"
type textarea "I updated my password and I sti"
type textarea "x"
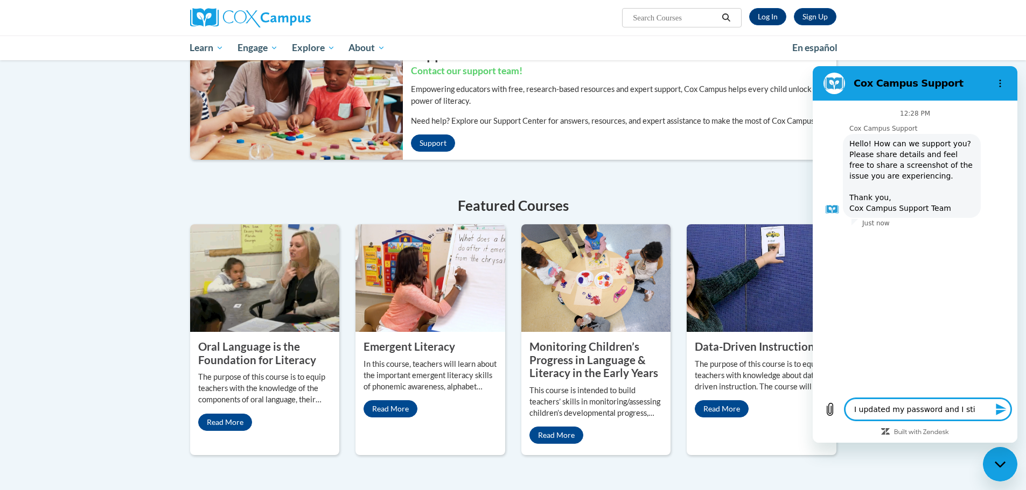
type textarea "I updated my password and I stil"
type textarea "x"
type textarea "I updated my password and I still"
type textarea "x"
type textarea "I updated my password and I still"
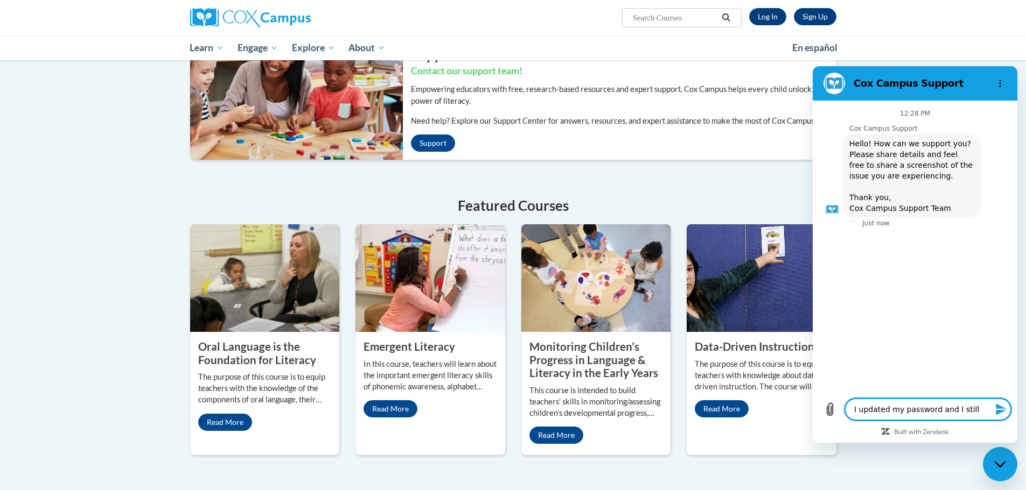
type textarea "x"
type textarea "I updated my password and I still c"
type textarea "x"
type textarea "I updated my password and I still ca"
type textarea "x"
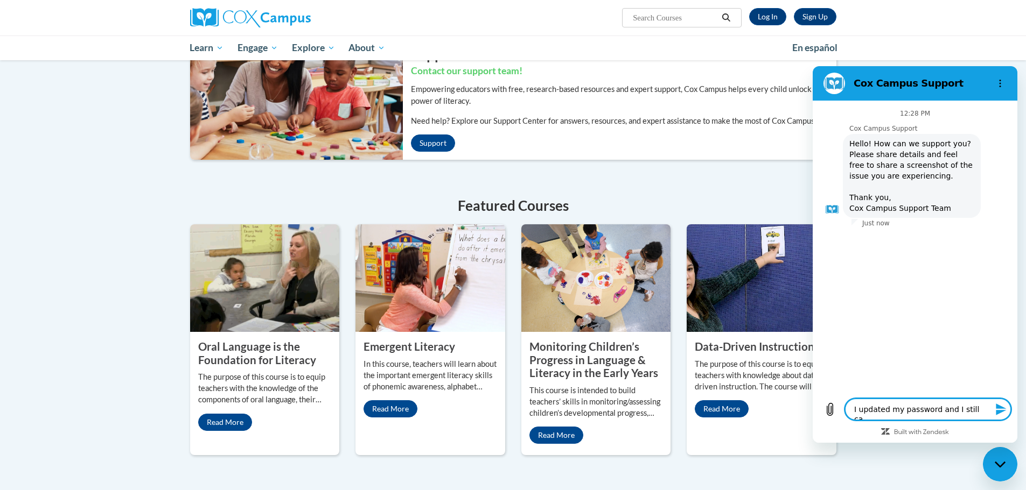
type textarea "I updated my password and I still can"
type textarea "x"
type textarea "I updated my password and I still cann"
type textarea "x"
type textarea "I updated my password and I still canno"
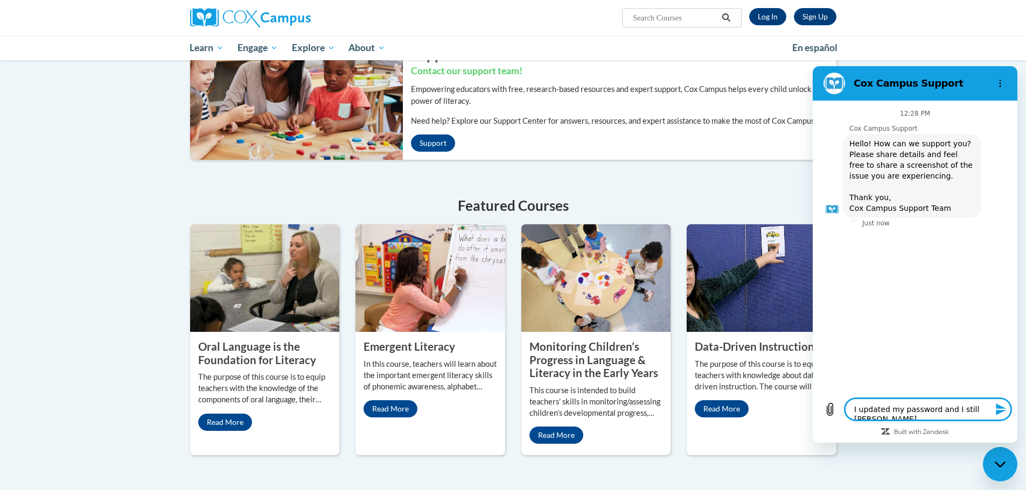
type textarea "x"
type textarea "I updated my password and I still cannot"
type textarea "x"
type textarea "I updated my password and I still cannot"
type textarea "x"
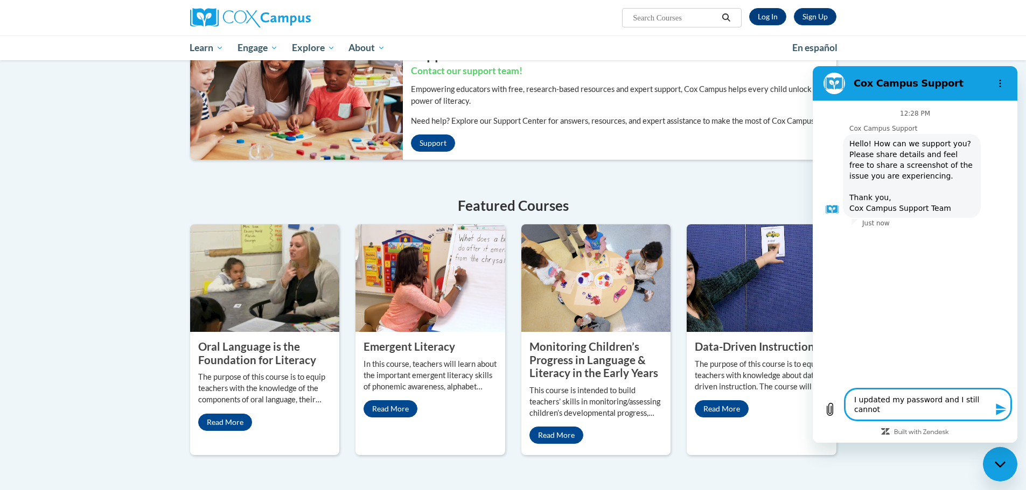
type textarea "I updated my password and I still cannot a"
type textarea "x"
type textarea "I updated my password and I still cannot ac"
type textarea "x"
type textarea "I updated my password and I still cannot acc"
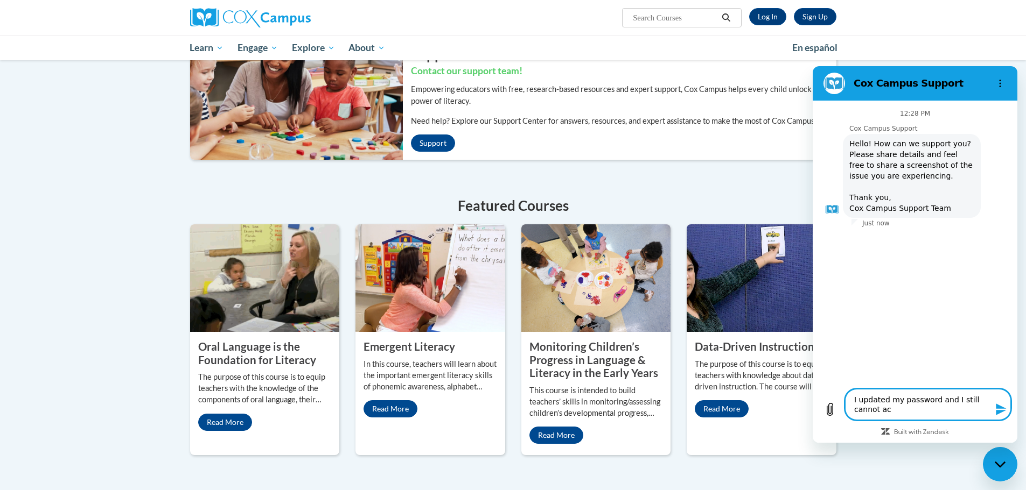
type textarea "x"
type textarea "I updated my password and I still cannot acce"
type textarea "x"
type textarea "I updated my password and I still cannot acces"
type textarea "x"
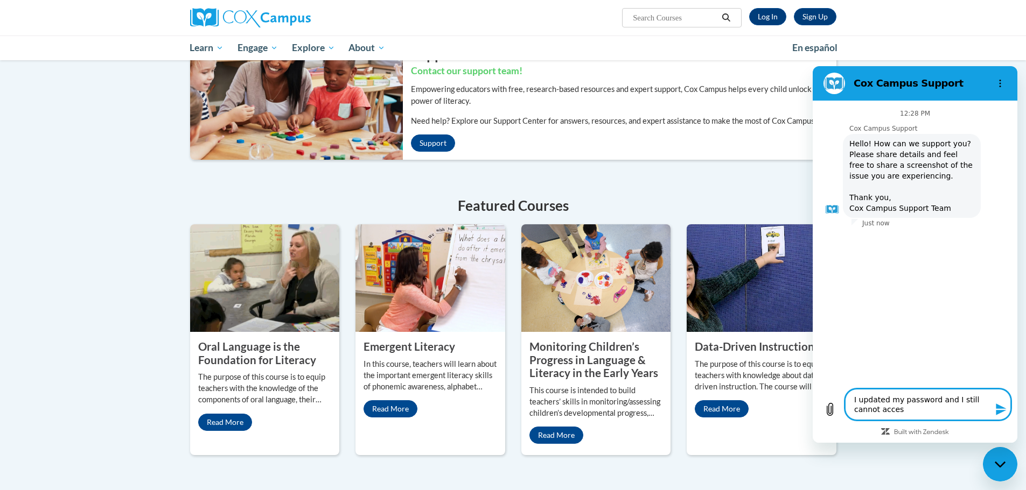
type textarea "I updated my password and I still cannot access"
type textarea "x"
type textarea "I updated my password and I still cannot access"
type textarea "x"
type textarea "I updated my password and I still cannot access m"
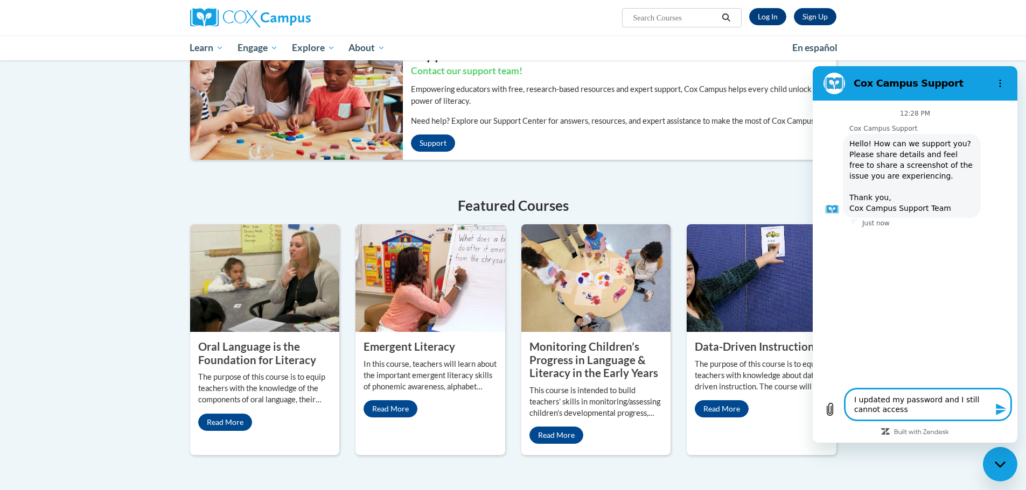
type textarea "x"
type textarea "I updated my password and I still cannot access my"
type textarea "x"
type textarea "I updated my password and I still cannot access my"
type textarea "x"
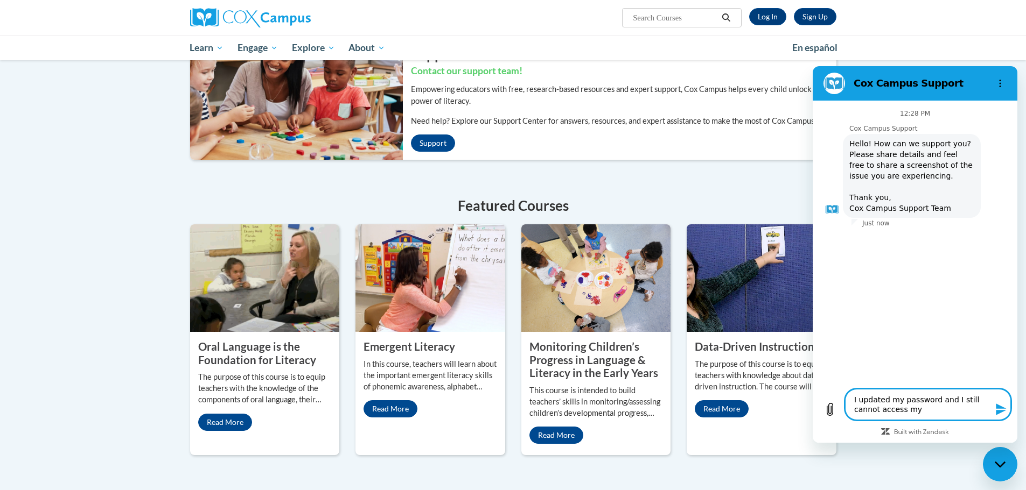
type textarea "I updated my password and I still cannot access my C"
type textarea "x"
type textarea "I updated my password and I still cannot access my CO"
type textarea "x"
type textarea "I updated my password and I still cannot access my COX"
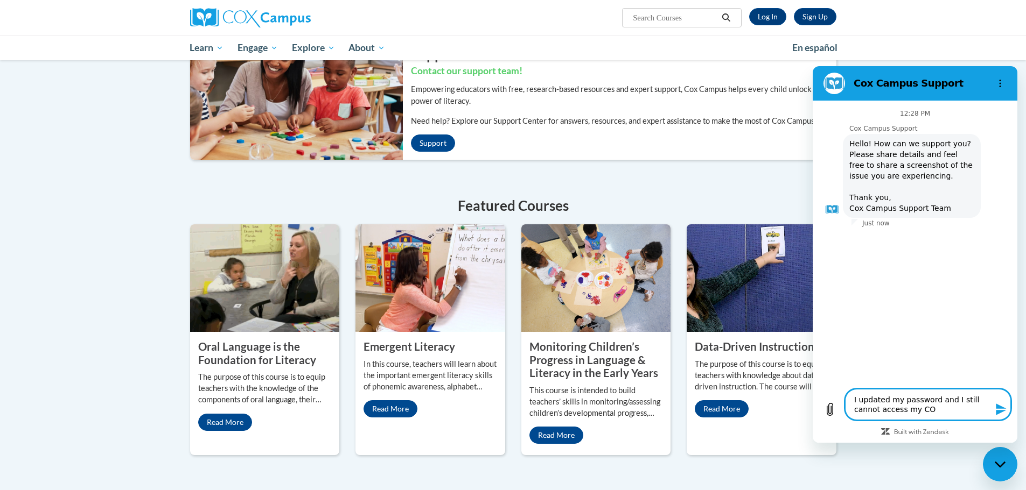
type textarea "x"
type textarea "I updated my password and I still cannot access my COX"
type textarea "x"
type textarea "I updated my password and I still cannot access my COX C"
type textarea "x"
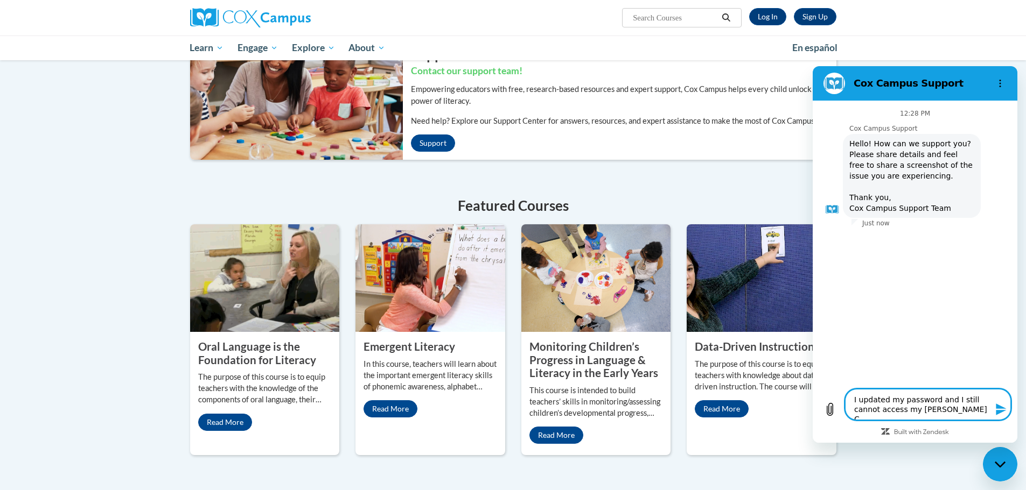
type textarea "I updated my password and I still cannot access my COX Ca"
type textarea "x"
type textarea "I updated my password and I still cannot access my COX Cam"
type textarea "x"
type textarea "I updated my password and I still cannot access my COX Camp"
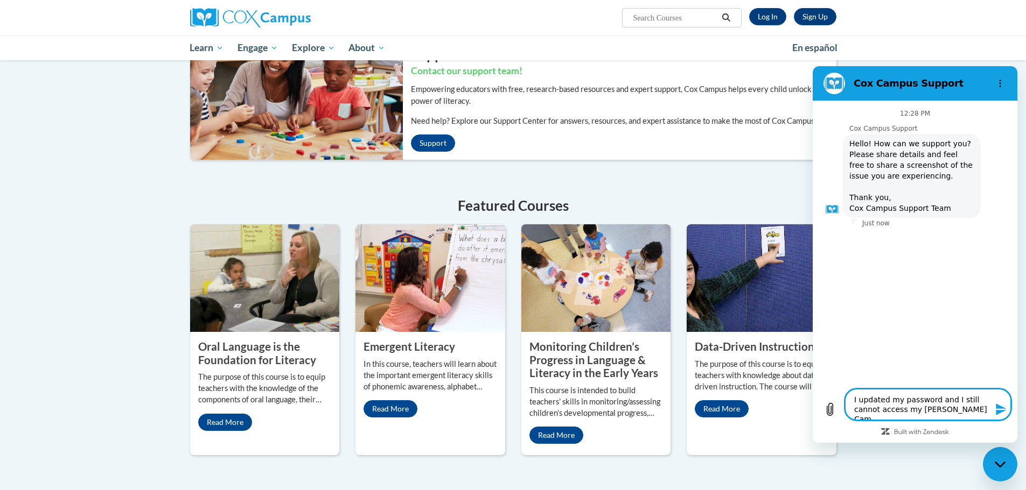
type textarea "x"
type textarea "I updated my password and I still cannot access my COX Campu"
type textarea "x"
type textarea "I updated my password and I still cannot access my COX Campus"
type textarea "x"
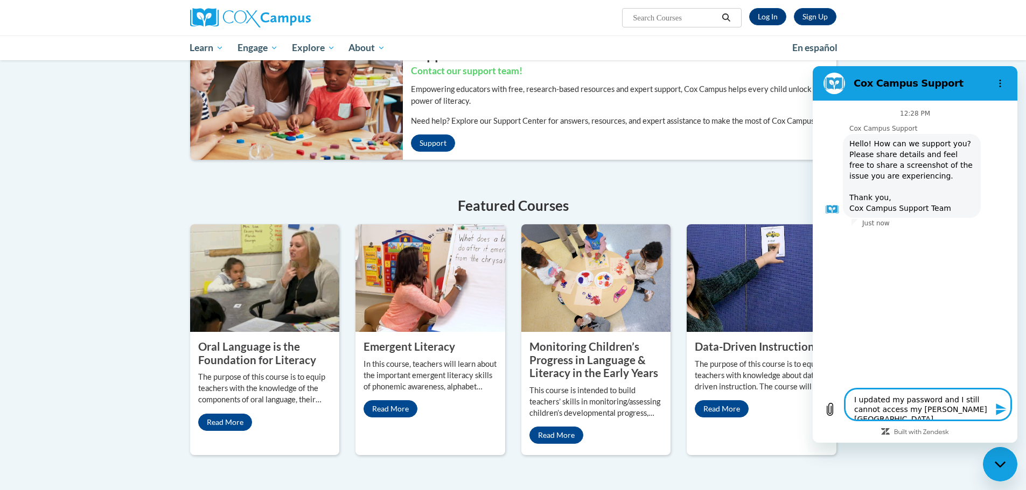
type textarea "I updated my password and I still cannot access my COX Campus"
type textarea "x"
type textarea "I updated my password and I still cannot access my COX Campus w"
type textarea "x"
type textarea "I updated my password and I still cannot access my COX Campus we"
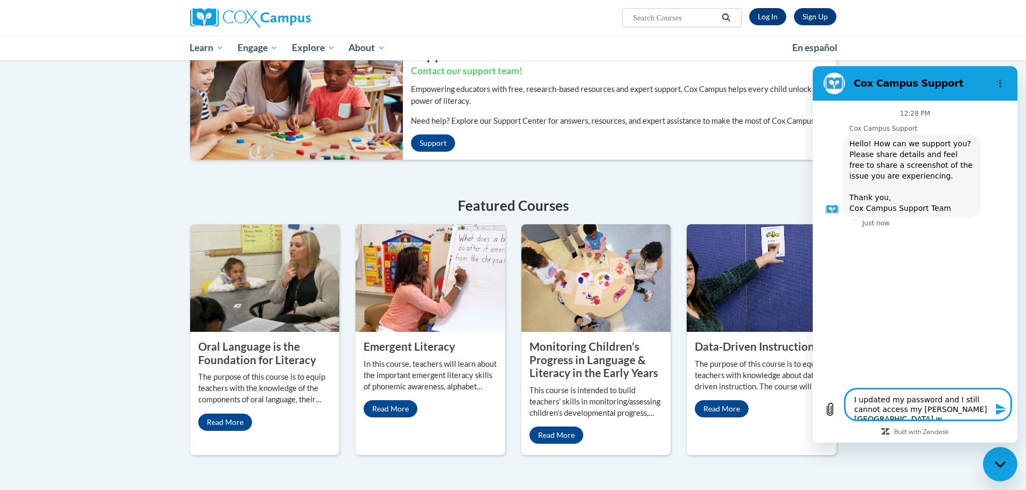
type textarea "x"
type textarea "I updated my password and I still cannot access my COX Campus web"
type textarea "x"
type textarea "I updated my password and I still cannot access my COX Campus webs"
type textarea "x"
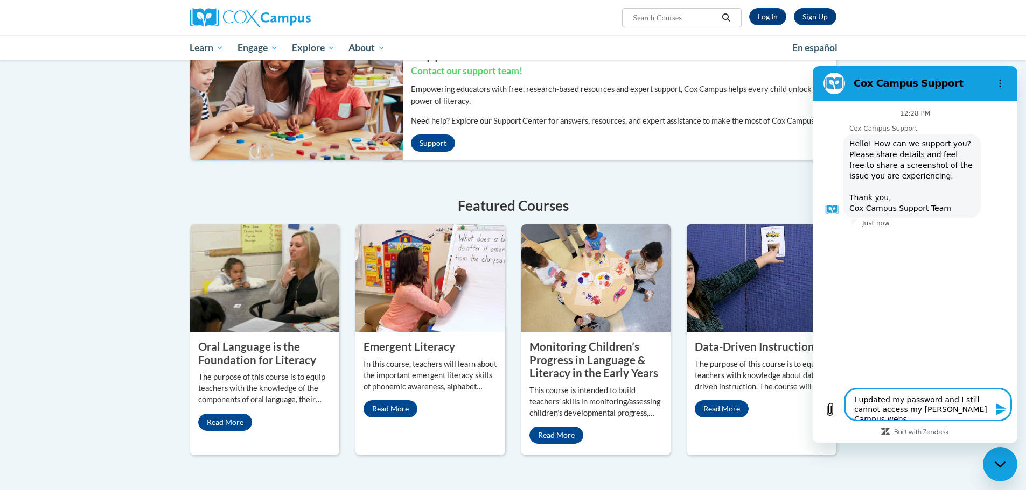
type textarea "I updated my password and I still cannot access my COX Campus websi"
type textarea "x"
type textarea "I updated my password and I still cannot access my COX Campus websid"
type textarea "x"
type textarea "I updated my password and I still cannot access my COX Campus webside"
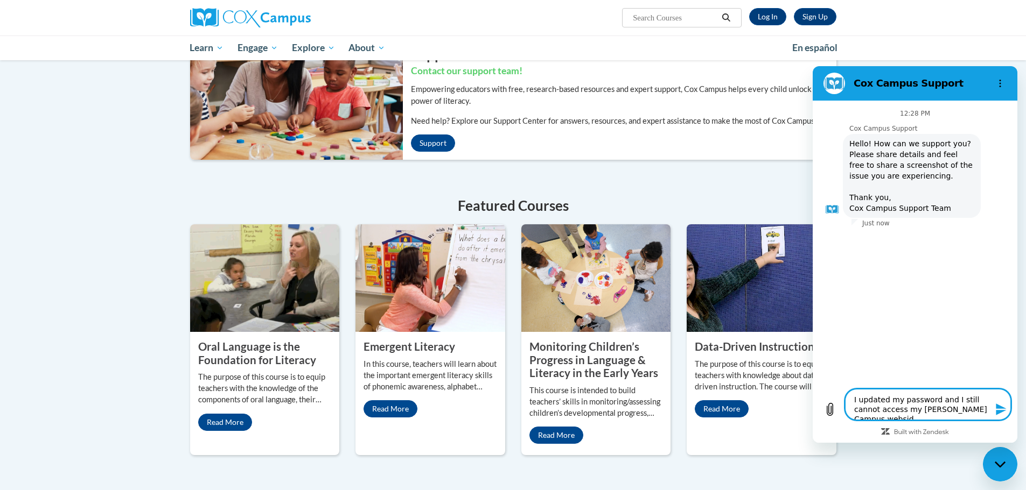
type textarea "x"
type textarea "I updated my password and I still cannot access my COX Campus websid"
type textarea "x"
type textarea "I updated my password and I still cannot access my COX Campus websi"
type textarea "x"
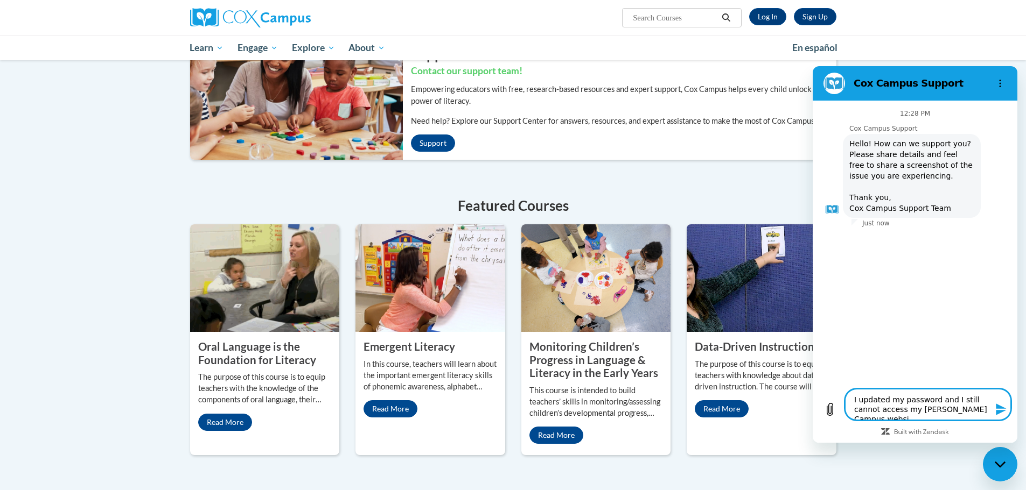
type textarea "I updated my password and I still cannot access my COX Campus websit"
type textarea "x"
type textarea "I updated my password and I still cannot access my COX Campus website"
type textarea "x"
type textarea "I updated my password and I still cannot access my COX Campus website."
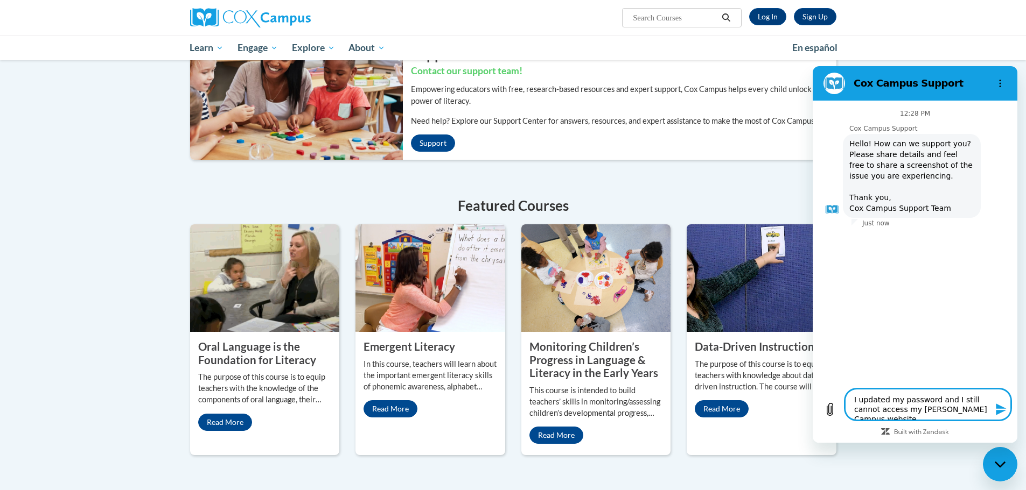
type textarea "x"
type textarea "I updated my password and I still cannot access my COX Campus website"
type textarea "x"
type textarea "I updated my password and I still cannot access my COX Campus websit"
type textarea "x"
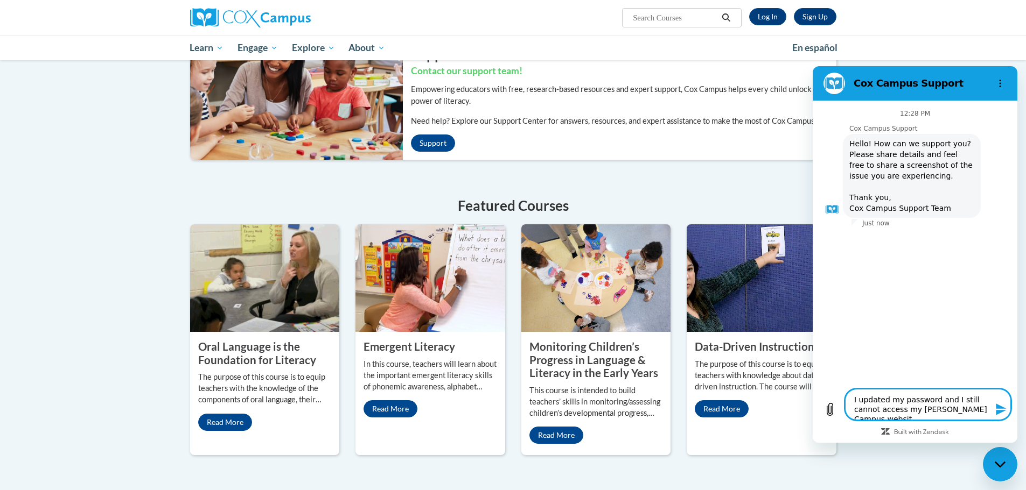
type textarea "I updated my password and I still cannot access my COX Campus websi"
type textarea "x"
type textarea "I updated my password and I still cannot access my COX Campus webs"
type textarea "x"
type textarea "I updated my password and I still cannot access my COX Campus web"
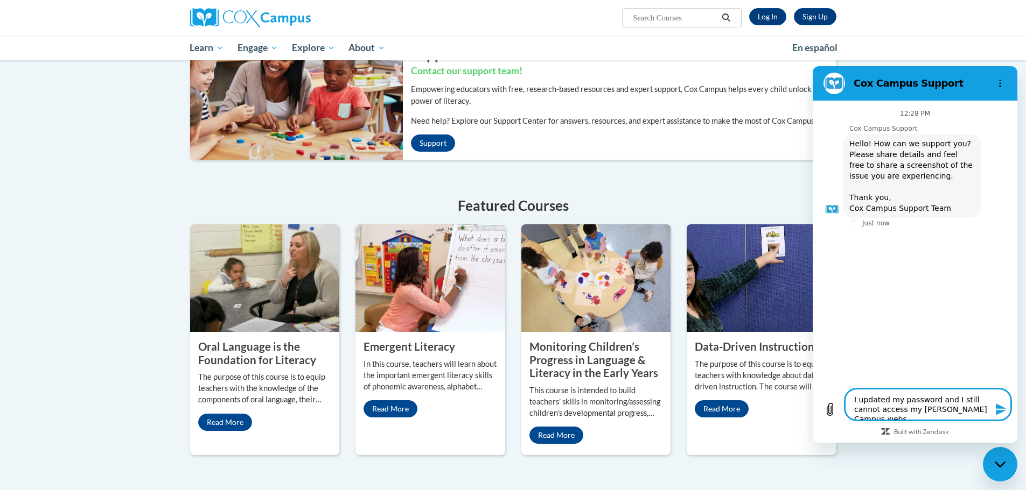
type textarea "x"
type textarea "I updated my password and I still cannot access my COX Campus we"
type textarea "x"
type textarea "I updated my password and I still cannot access my COX Campus w"
type textarea "x"
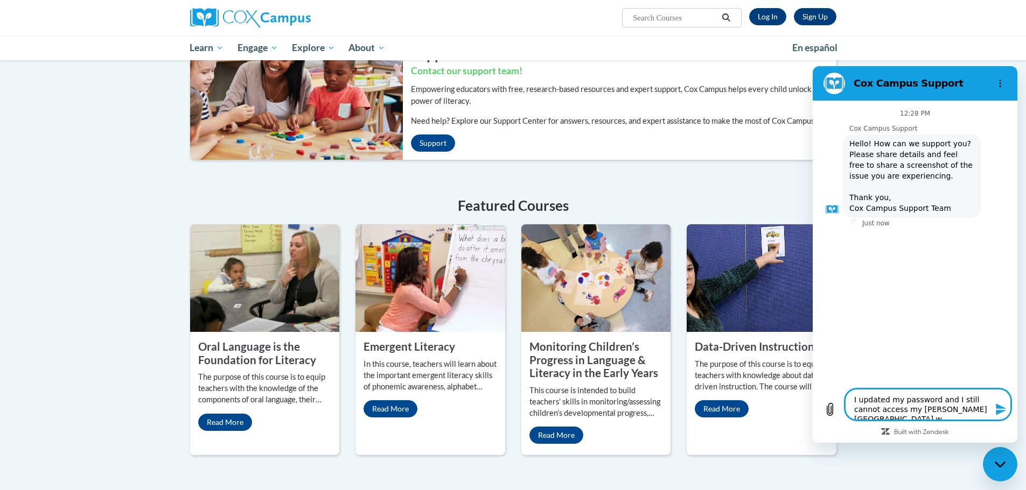
type textarea "I updated my password and I still cannot access my COX Campus"
type textarea "x"
type textarea "I updated my password and I still cannot access my COX Campus"
type textarea "x"
type textarea "I updated my password and I still cannot access my COX Campus."
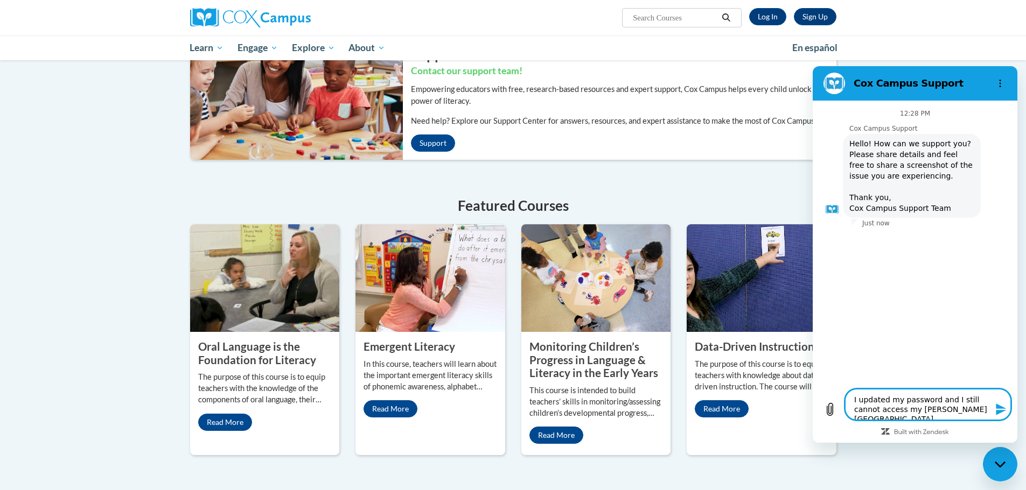
type textarea "x"
type textarea "I updated my password and I still cannot access my COX Campus."
type textarea "x"
type textarea "I updated my password and I still cannot access my COX Campus. I"
type textarea "x"
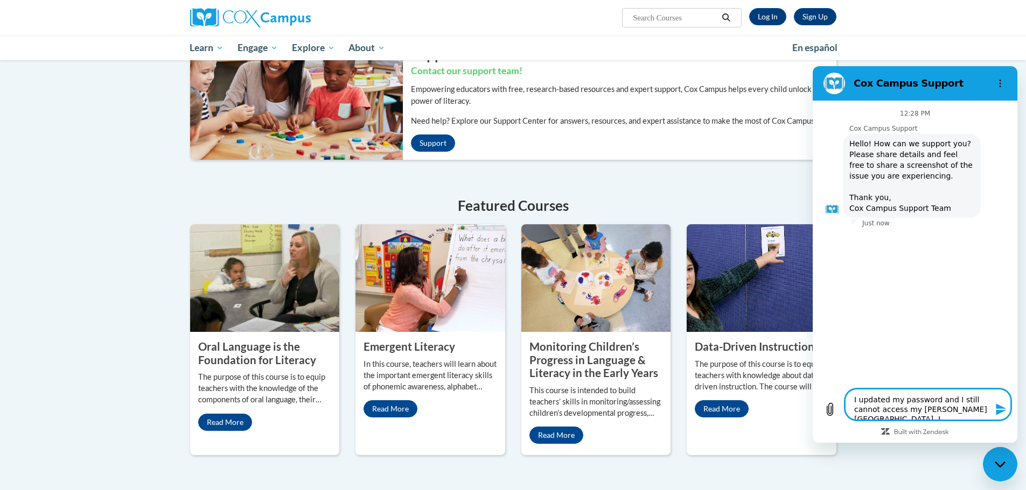
type textarea "I updated my password and I still cannot access my COX Campus. It"
type textarea "x"
type textarea "I updated my password and I still cannot access my COX Campus. It"
type textarea "x"
type textarea "I updated my password and I still cannot access my COX Campus. It k"
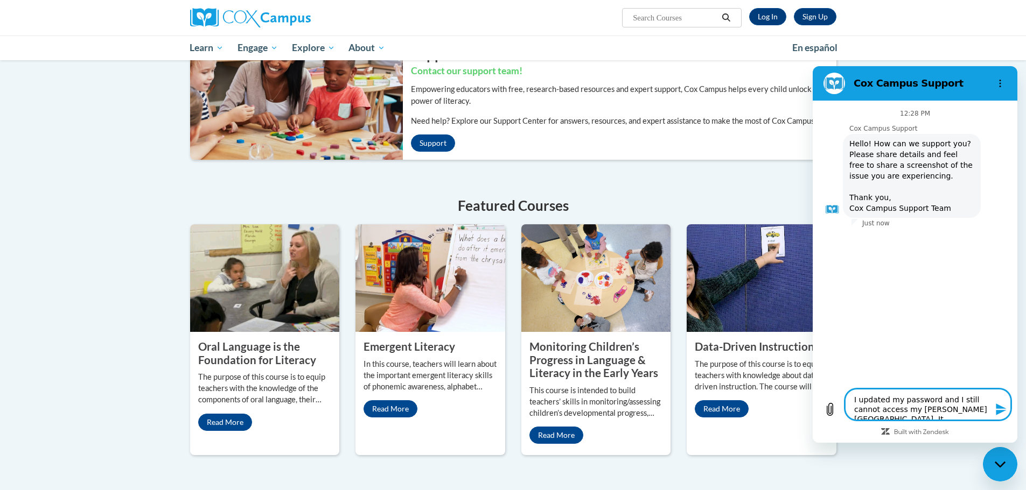
type textarea "x"
type textarea "I updated my password and I still cannot access my COX Campus. It ke"
type textarea "x"
type textarea "I updated my password and I still cannot access my COX Campus. It kee"
type textarea "x"
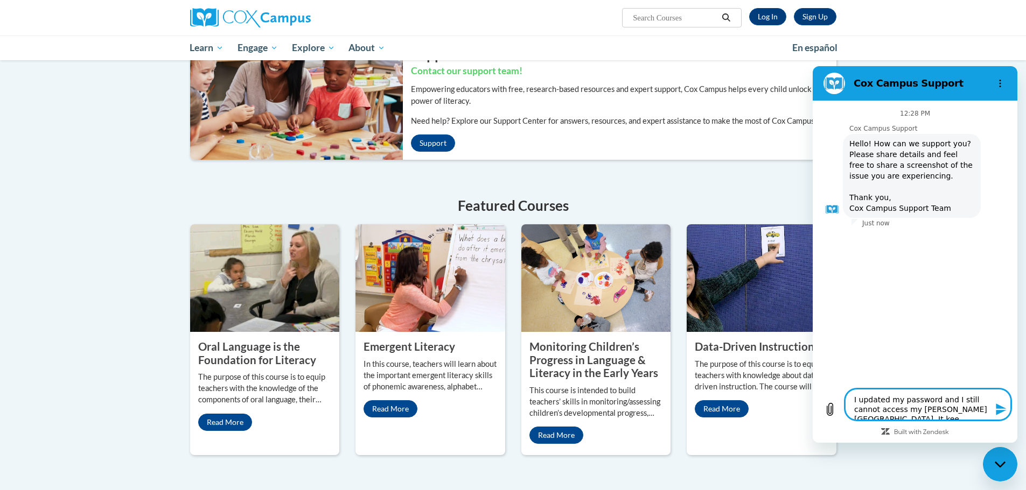
type textarea "I updated my password and I still cannot access my COX Campus. It keep"
type textarea "x"
type textarea "I updated my password and I still cannot access my COX Campus. It keeps"
type textarea "x"
type textarea "I updated my password and I still cannot access my COX Campus. It keeps"
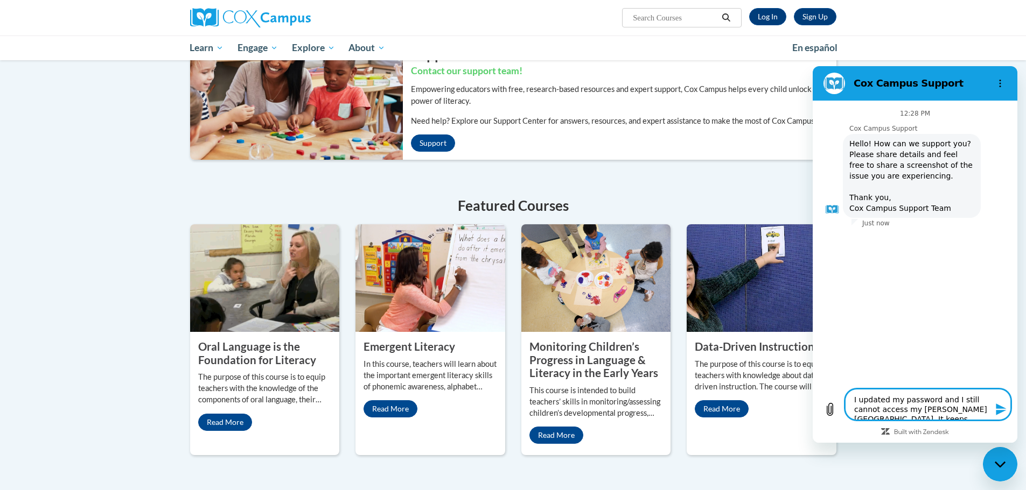
type textarea "x"
type textarea "I updated my password and I still cannot access my COX Campus. It keeps s"
type textarea "x"
type textarea "I updated my password and I still cannot access my COX Campus. It keeps sa"
click at [1000, 412] on icon "Send message" at bounding box center [1000, 410] width 10 height 12
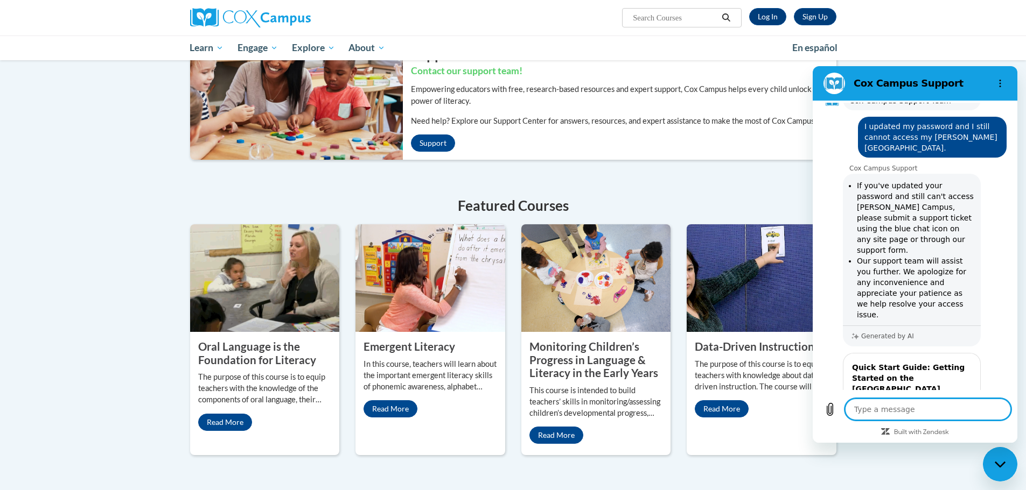
scroll to position [162, 0]
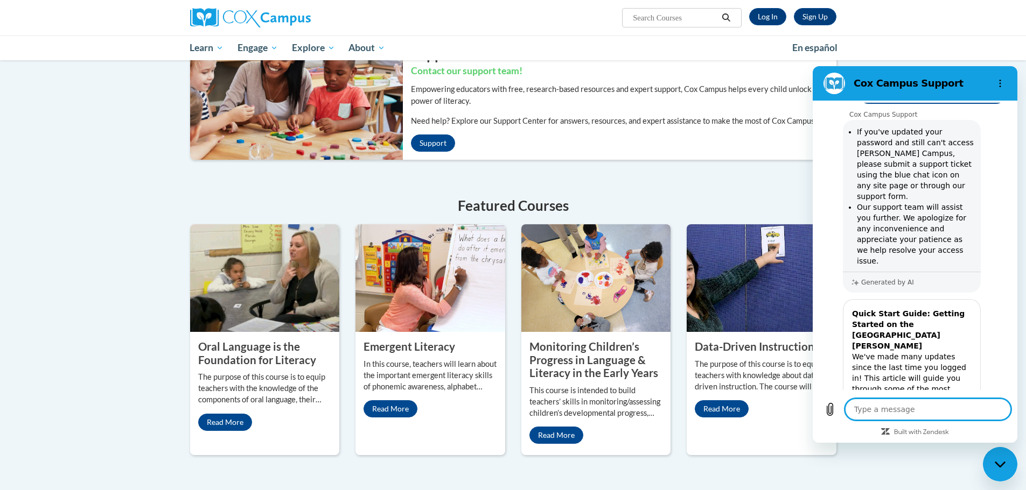
click at [956, 418] on link "View article" at bounding box center [911, 429] width 128 height 22
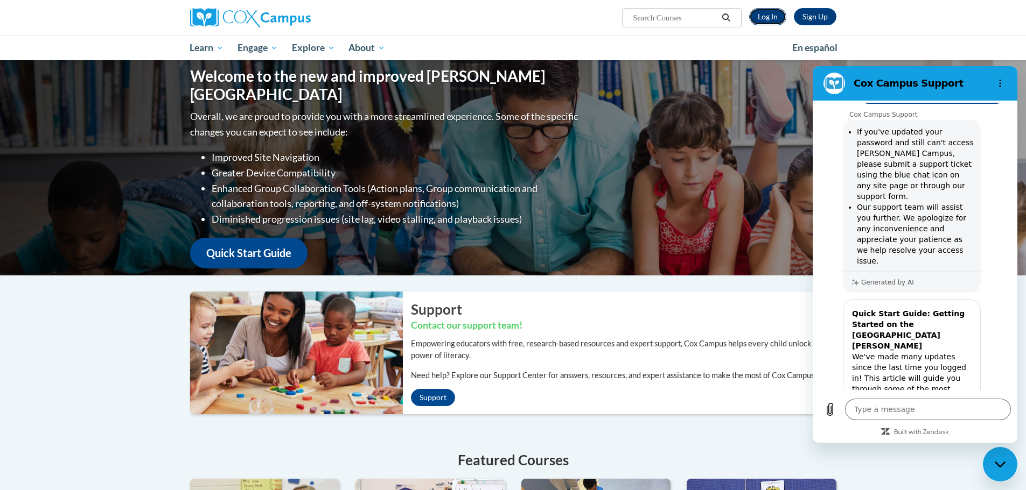
click at [769, 12] on link "Log In" at bounding box center [767, 16] width 37 height 17
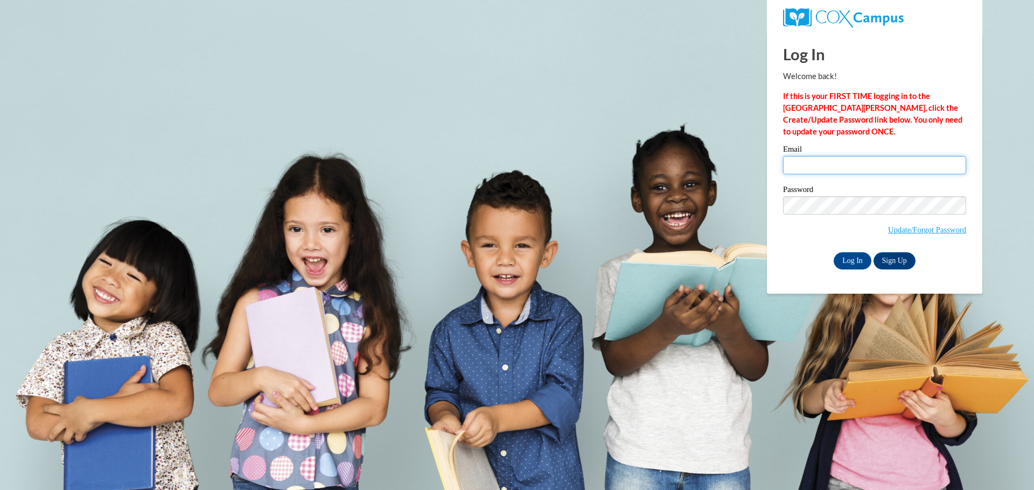
click at [837, 173] on input "Email" at bounding box center [874, 165] width 183 height 18
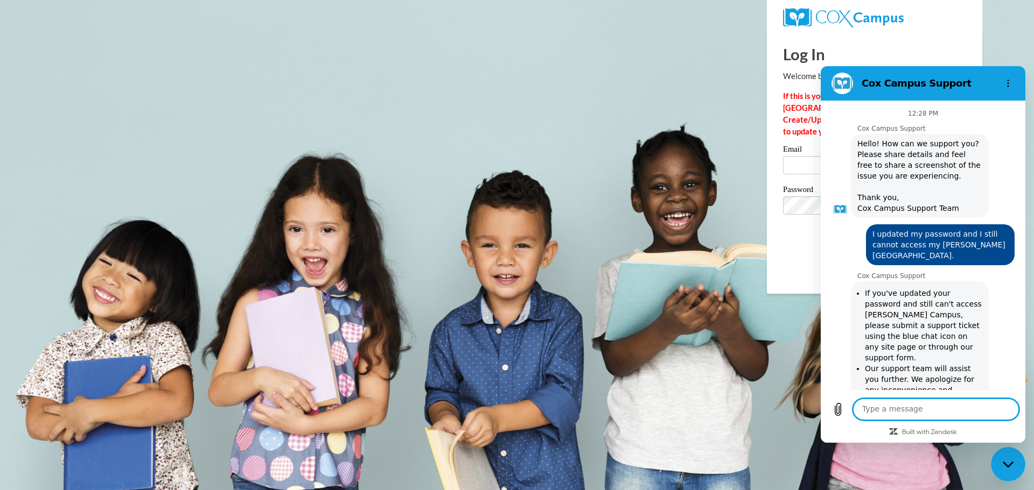
scroll to position [215, 0]
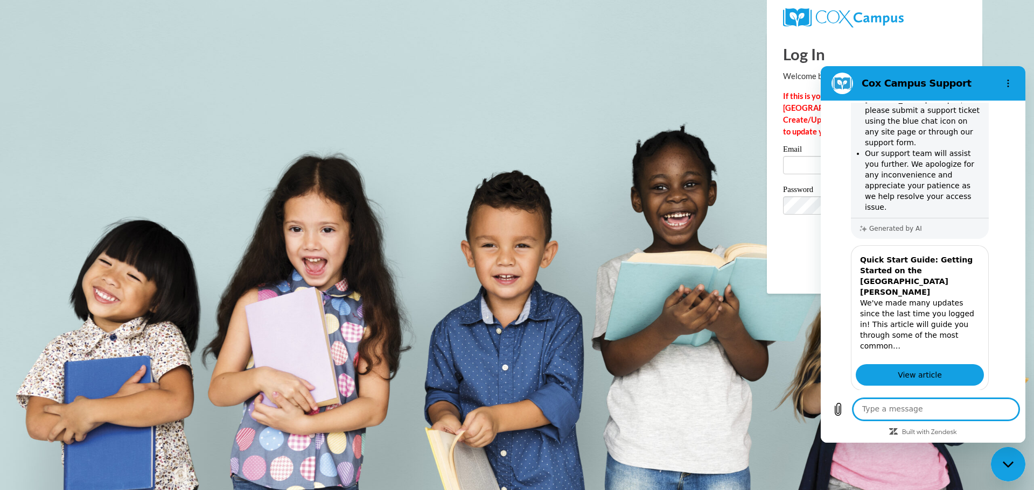
click at [996, 432] on button "No" at bounding box center [999, 442] width 29 height 20
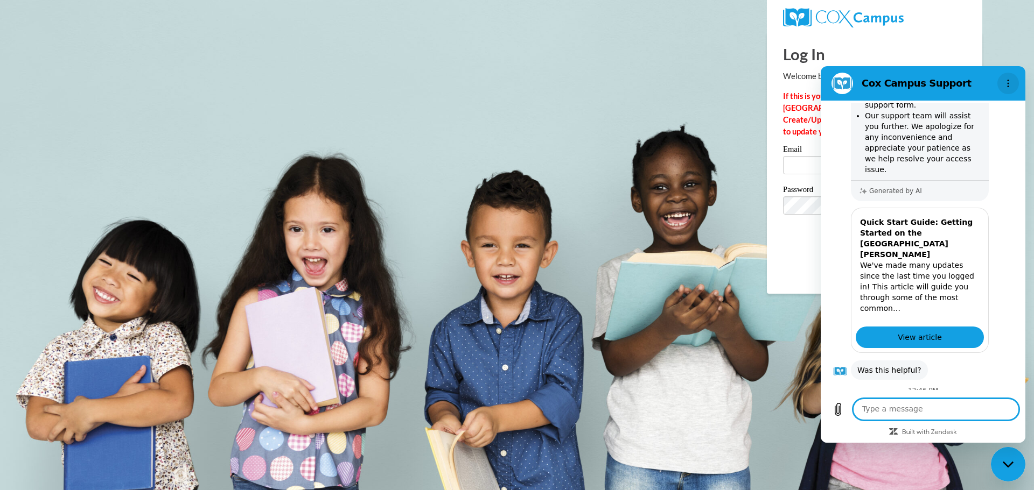
click at [1009, 81] on icon "Options menu" at bounding box center [1008, 83] width 9 height 9
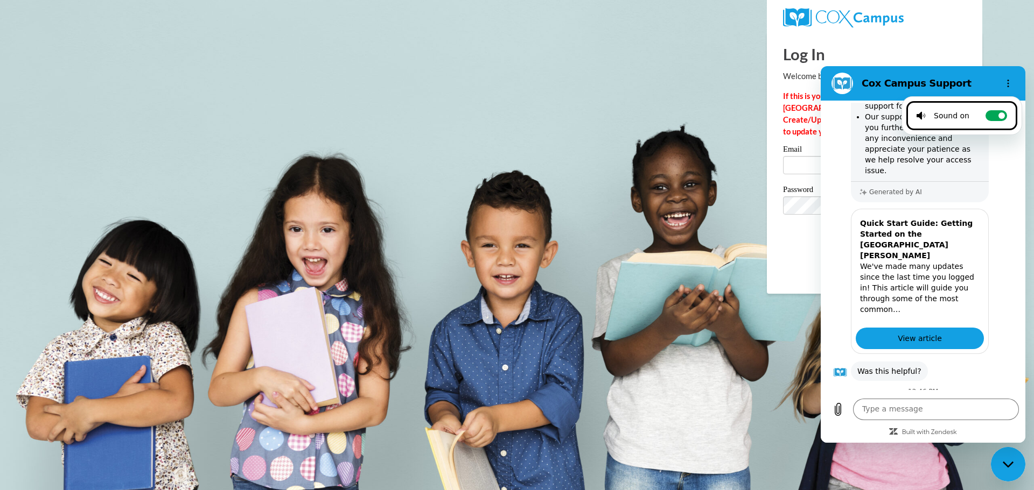
click at [973, 69] on section "Cox Campus Support Sound on Toggle sound notifications" at bounding box center [923, 83] width 205 height 34
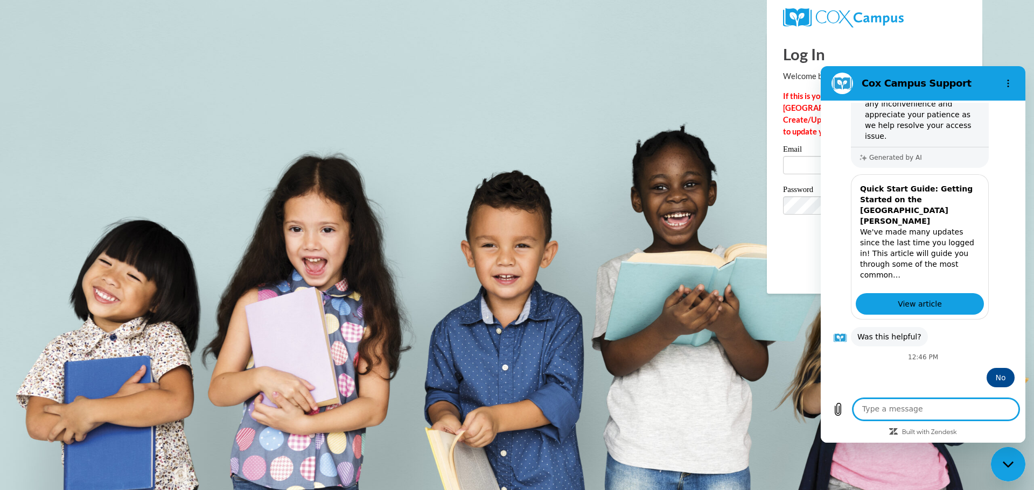
scroll to position [313, 0]
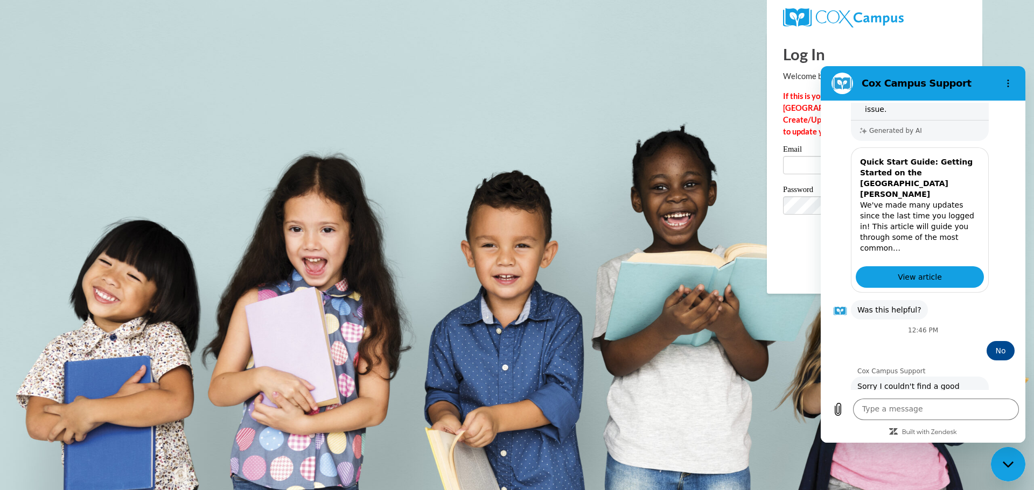
click at [635, 395] on body "Log In Welcome back! If this is your FIRST TIME logging in to the NEW Cox Campu…" at bounding box center [517, 245] width 1034 height 490
drag, startPoint x: 894, startPoint y: 79, endPoint x: 938, endPoint y: 72, distance: 44.7
click at [889, 104] on div "Cox Campus Support 12:28 PM Cox Campus Support Cox Campus Support says: Hello! …" at bounding box center [923, 254] width 205 height 377
click at [1011, 81] on icon "Options menu" at bounding box center [1008, 83] width 9 height 9
click at [714, 219] on body "Log In Welcome back! If this is your FIRST TIME logging in to the NEW Cox Campu…" at bounding box center [517, 245] width 1034 height 490
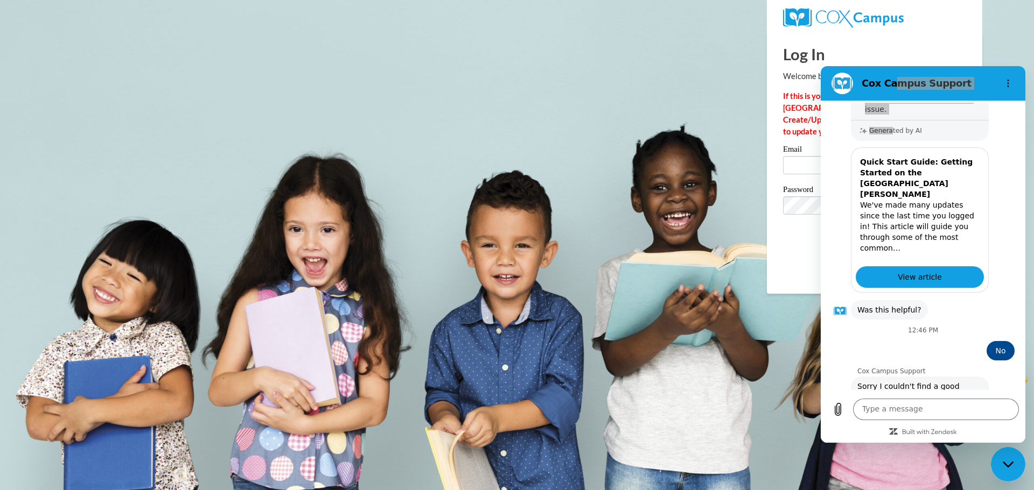
click at [1004, 464] on icon "Close messaging window" at bounding box center [1007, 464] width 11 height 6
type textarea "x"
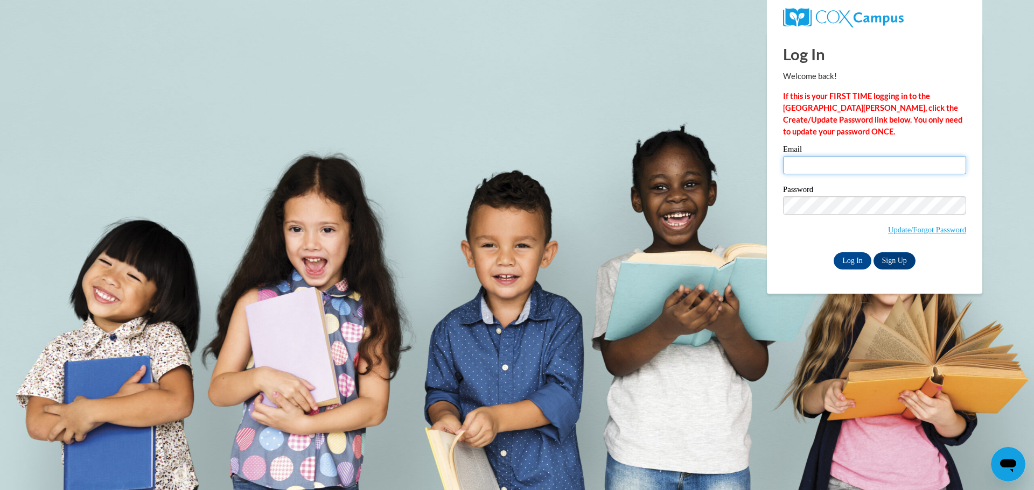
click at [798, 170] on input "Email" at bounding box center [874, 165] width 183 height 18
type input "mpetit@kusd.edu"
click at [842, 262] on input "Log In" at bounding box center [852, 261] width 38 height 17
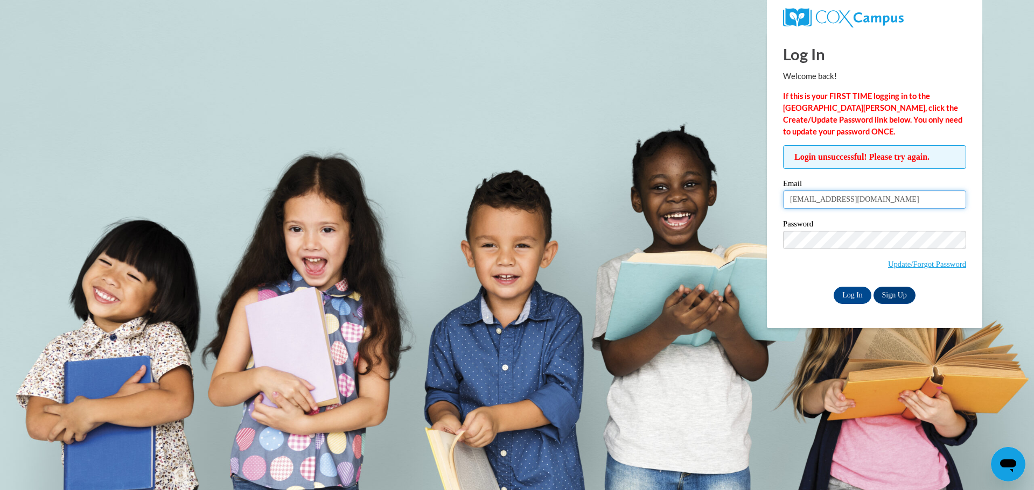
click at [857, 193] on input "mpetit@kusd.edu" at bounding box center [874, 200] width 183 height 18
click at [802, 306] on div "Log In Welcome back! If this is your FIRST TIME logging in to the NEW Cox Campu…" at bounding box center [875, 180] width 232 height 296
click at [913, 265] on link "Update/Forgot Password" at bounding box center [927, 264] width 78 height 9
